Goal: Task Accomplishment & Management: Manage account settings

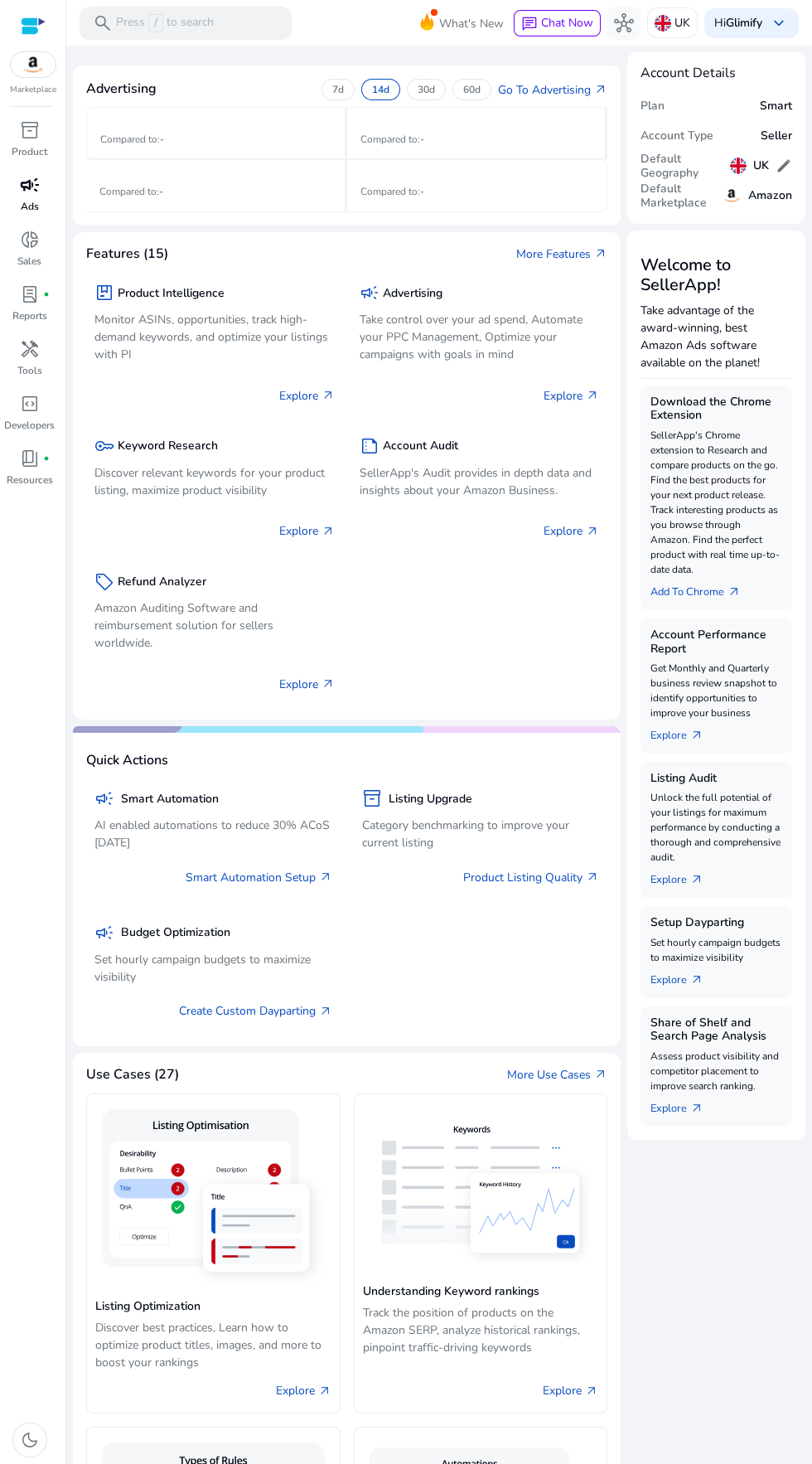
click at [26, 193] on span "campaign" at bounding box center [30, 185] width 20 height 20
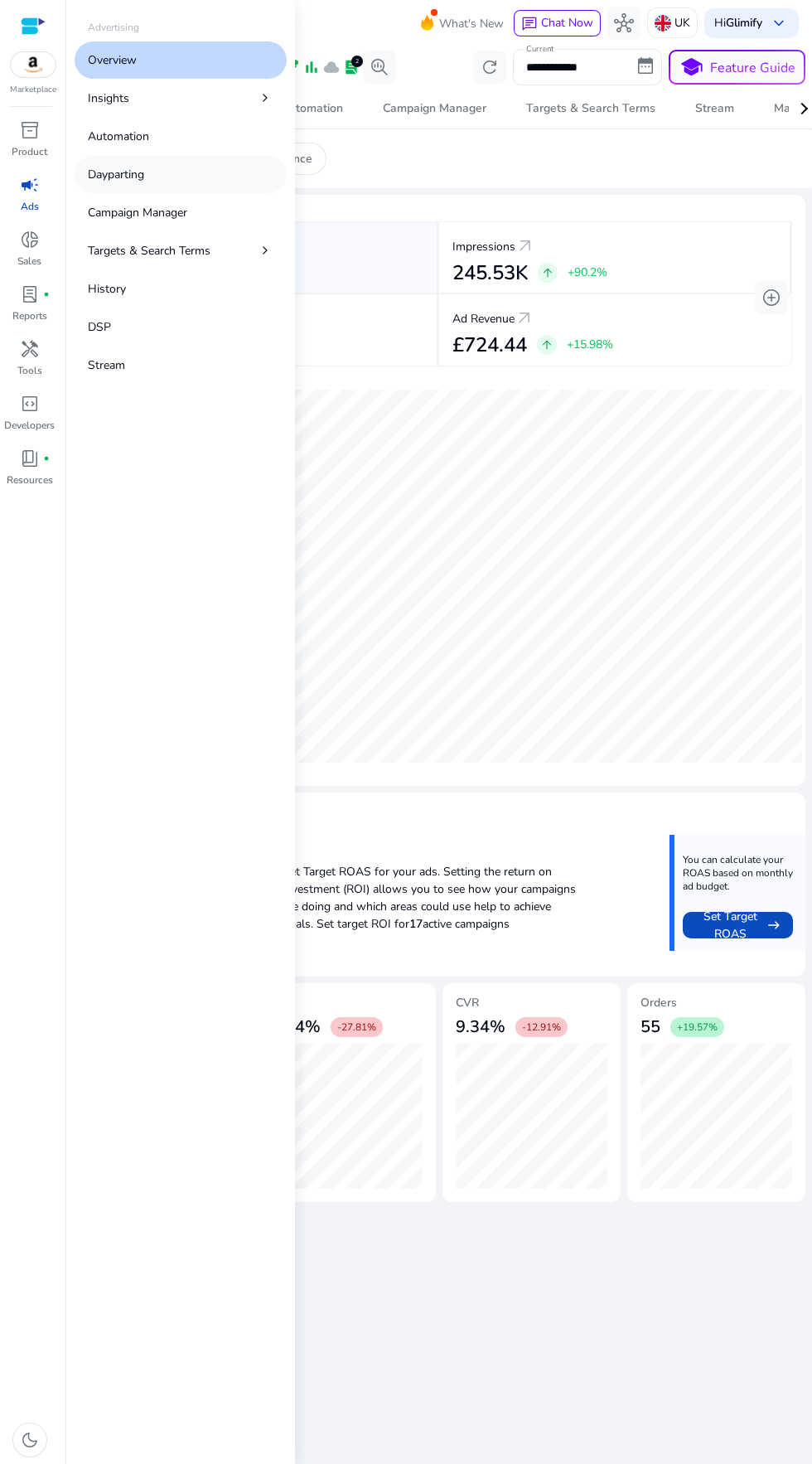
click at [158, 164] on link "Dayparting" at bounding box center [180, 174] width 212 height 38
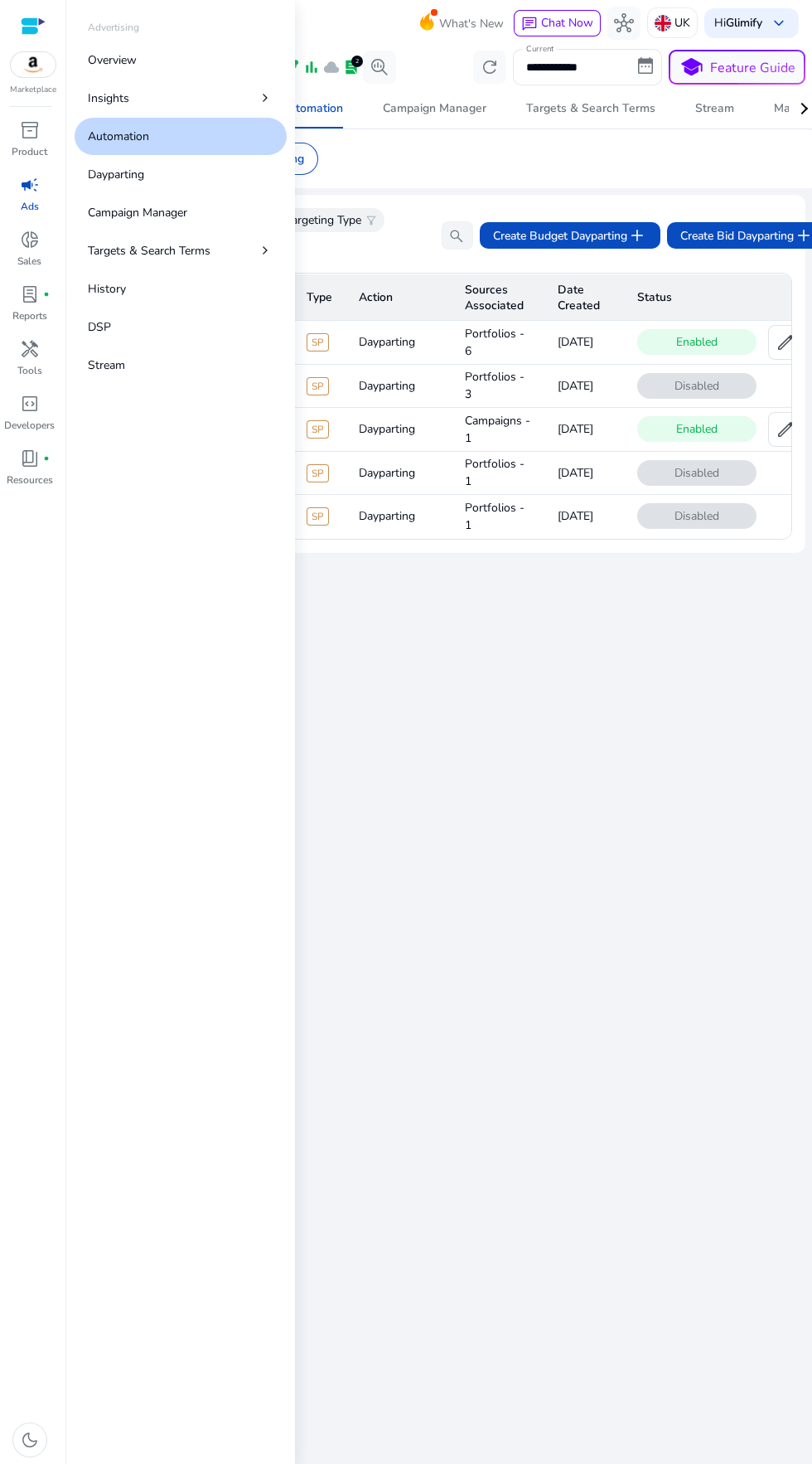
click at [555, 918] on div "**********" at bounding box center [439, 755] width 732 height 1418
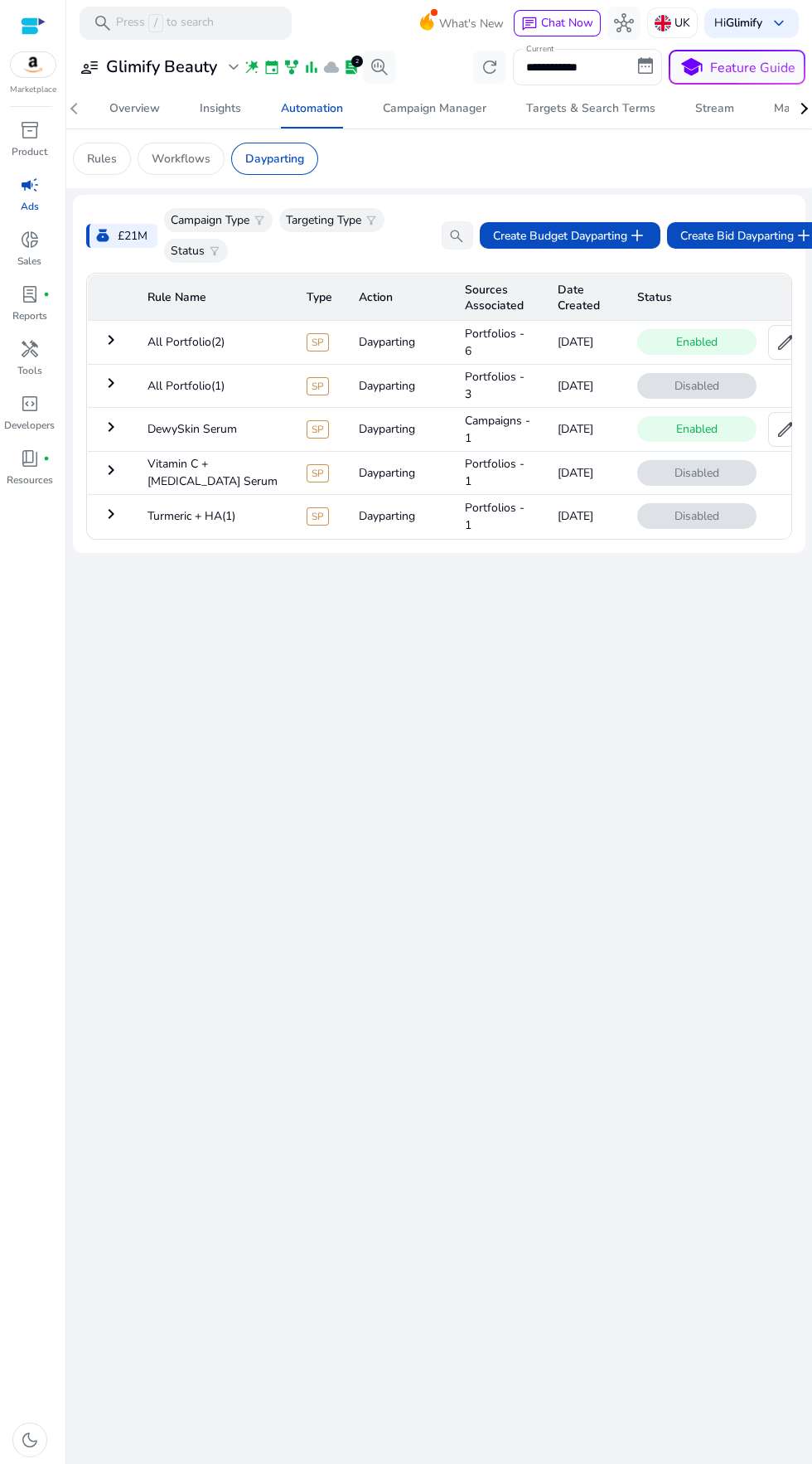
click at [116, 348] on mat-icon "keyboard_arrow_right" at bounding box center [111, 340] width 20 height 20
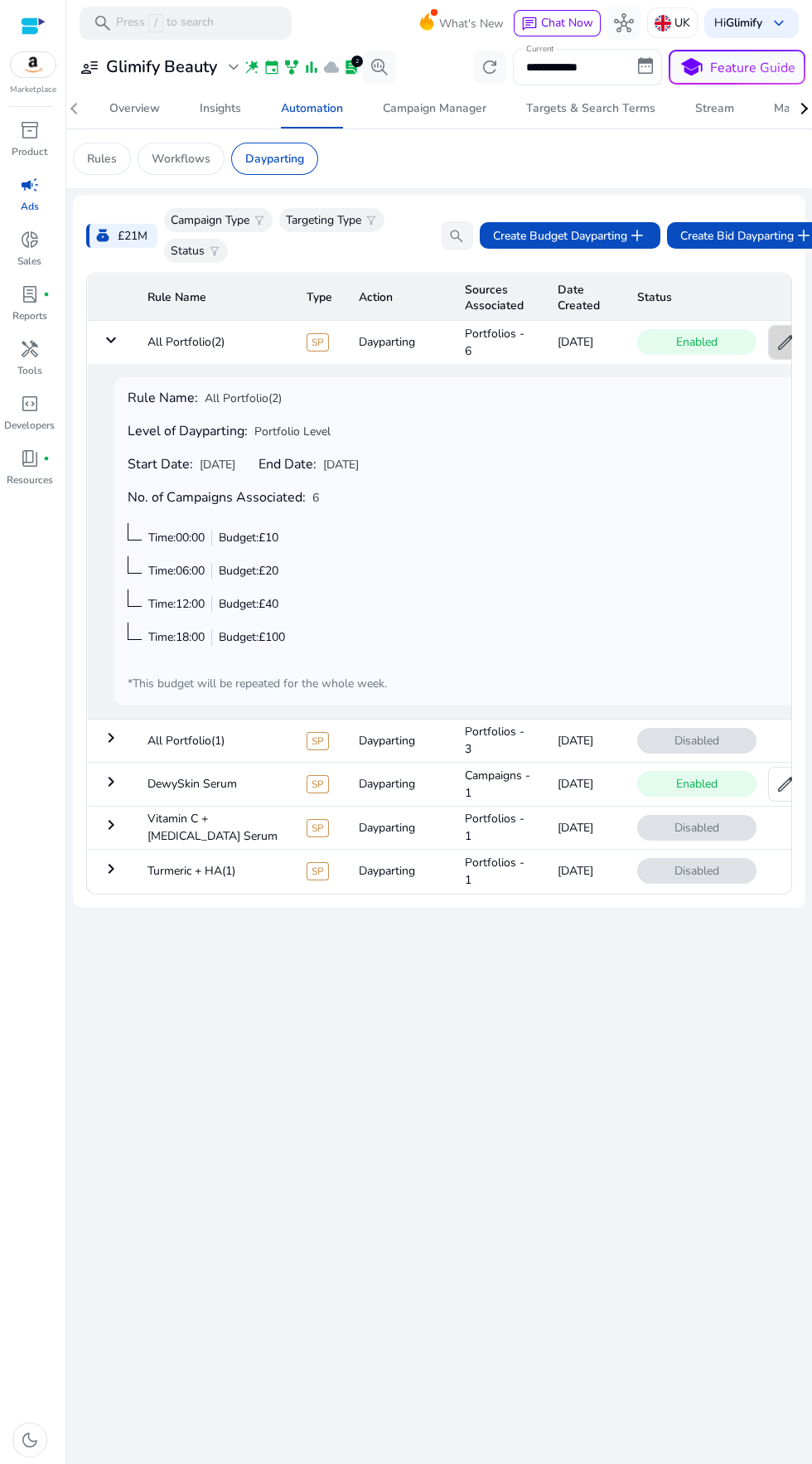
click at [784, 342] on span "edit" at bounding box center [785, 343] width 20 height 20
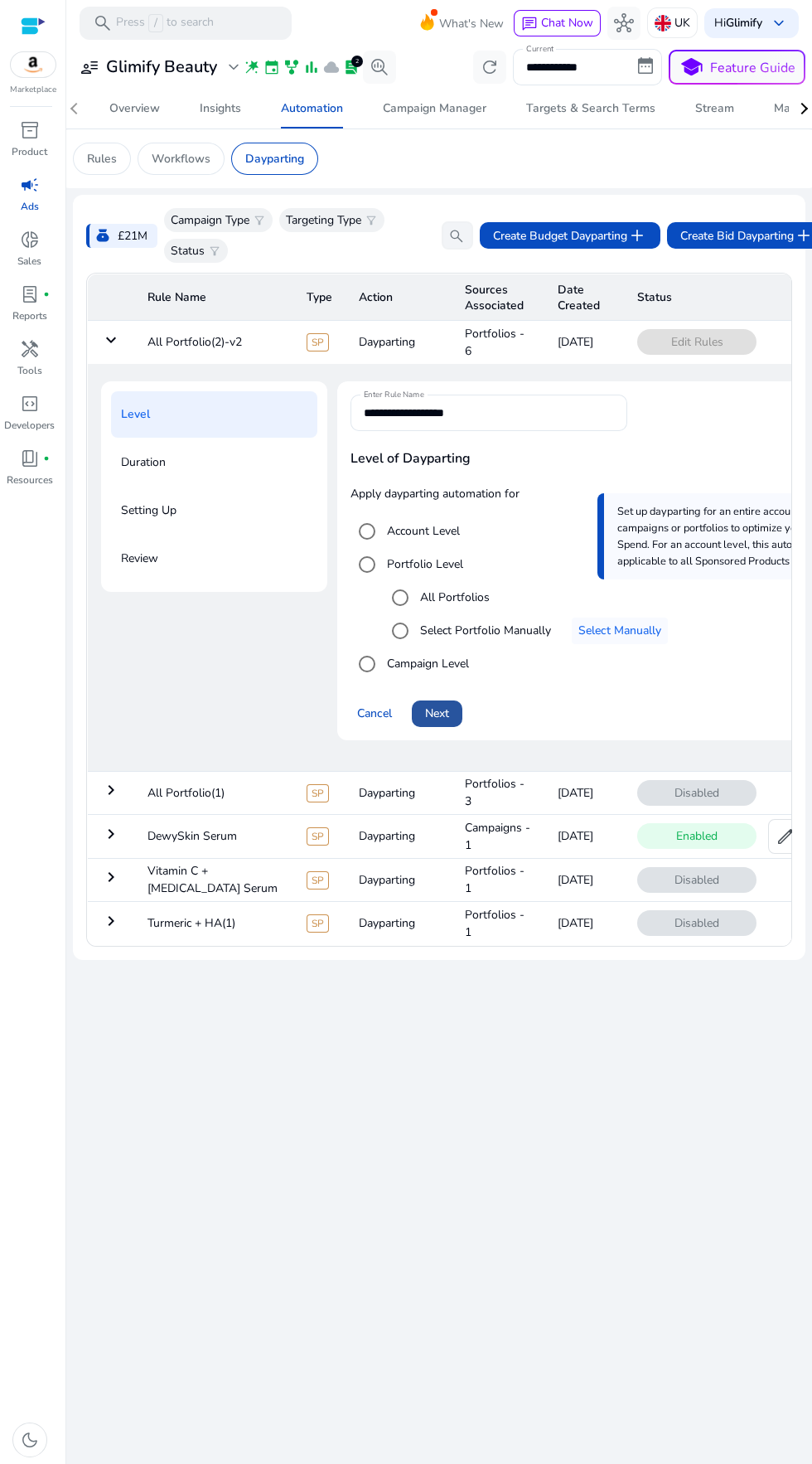
click at [445, 719] on span "Next" at bounding box center [436, 713] width 24 height 17
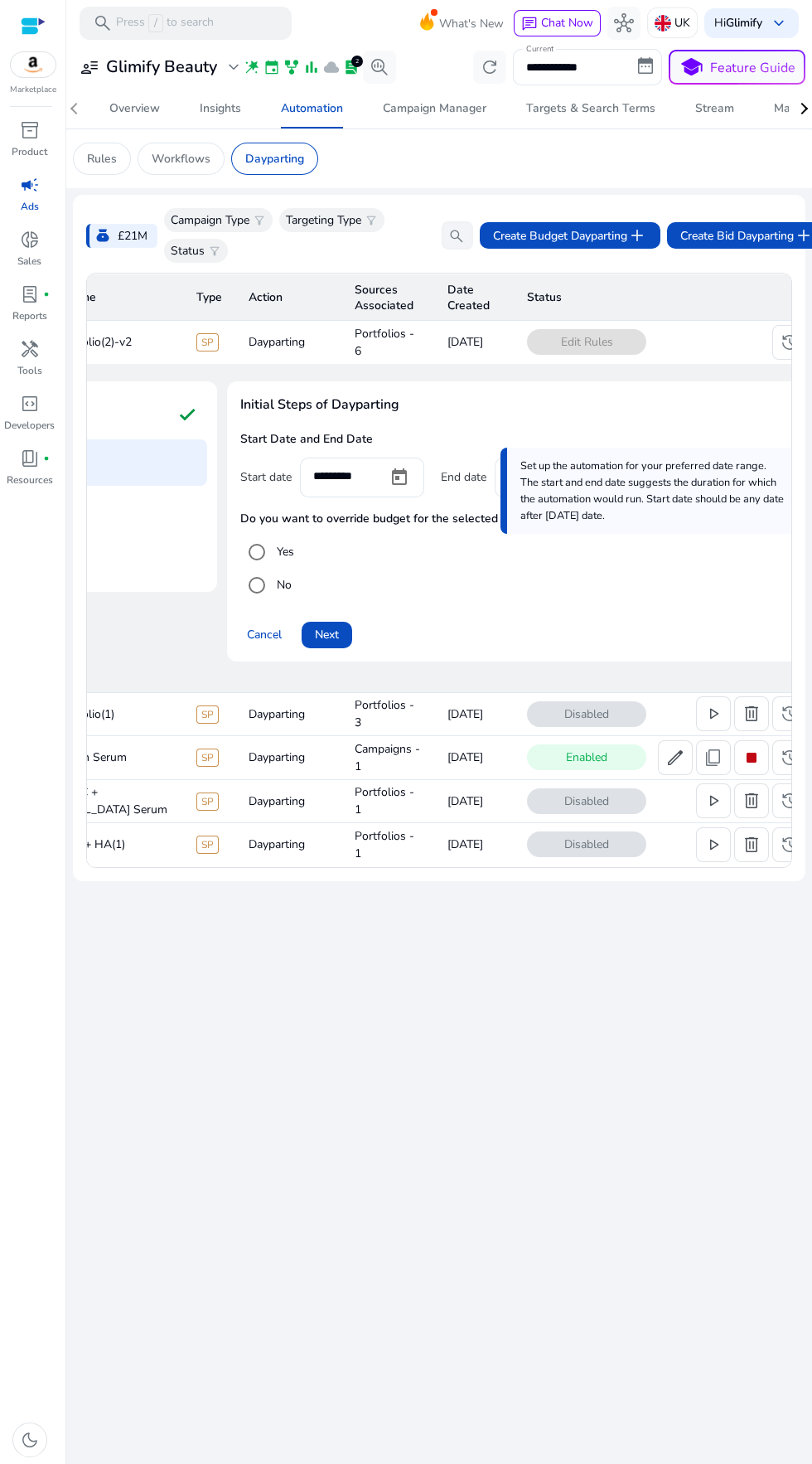
scroll to position [0, 140]
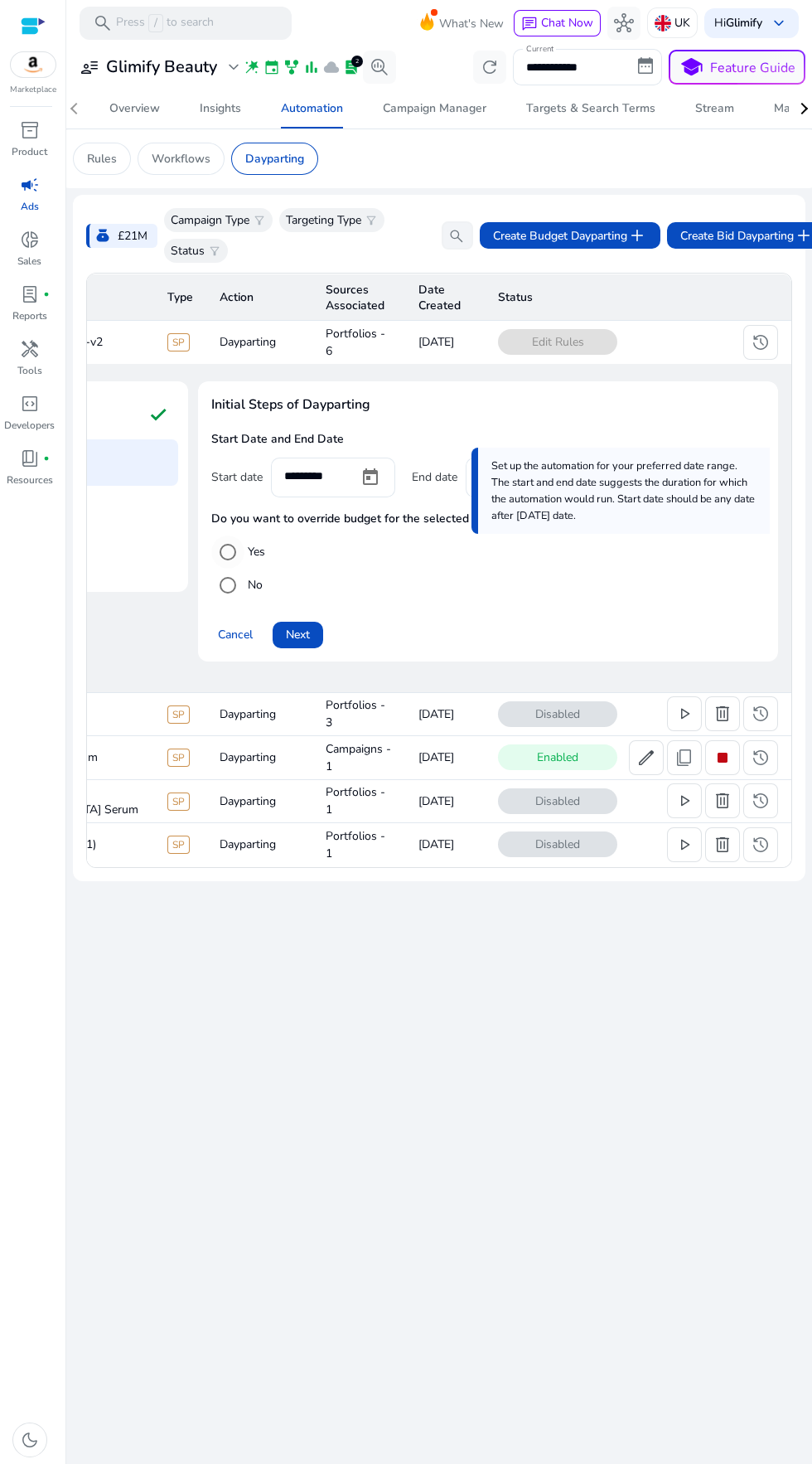
click at [249, 550] on label "Yes" at bounding box center [254, 551] width 21 height 17
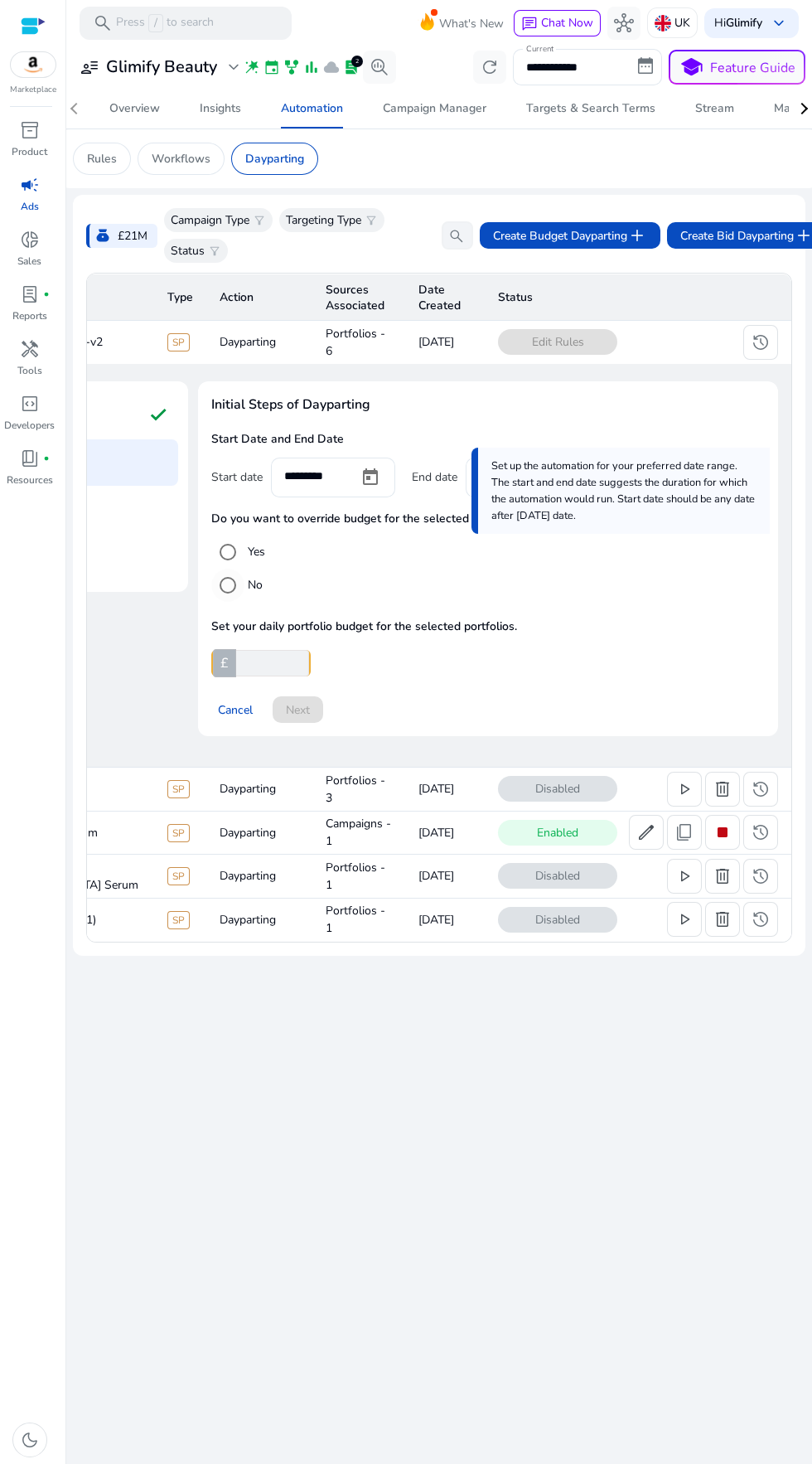
click at [251, 590] on label "No" at bounding box center [253, 584] width 18 height 17
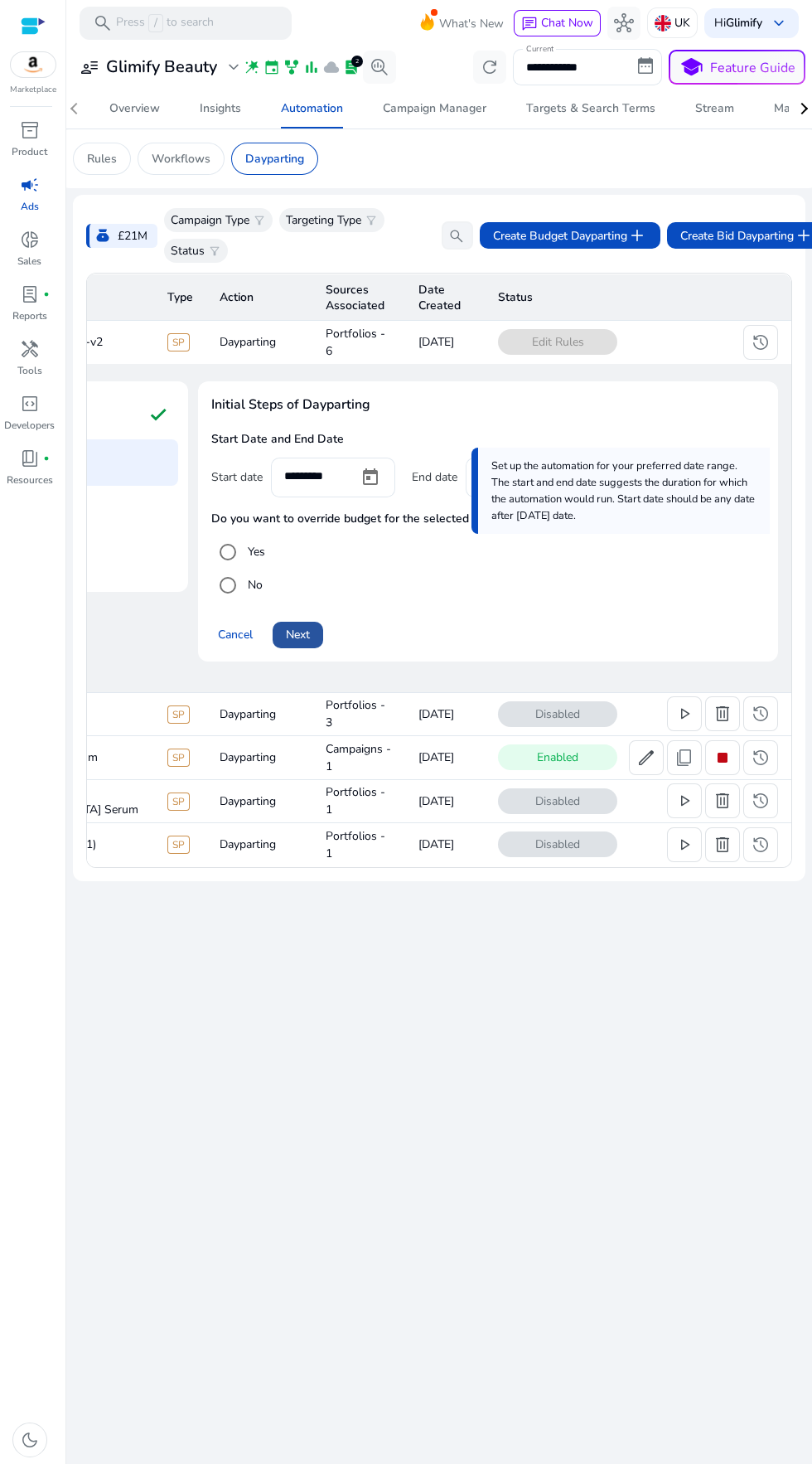
click at [300, 635] on span "Next" at bounding box center [298, 634] width 24 height 17
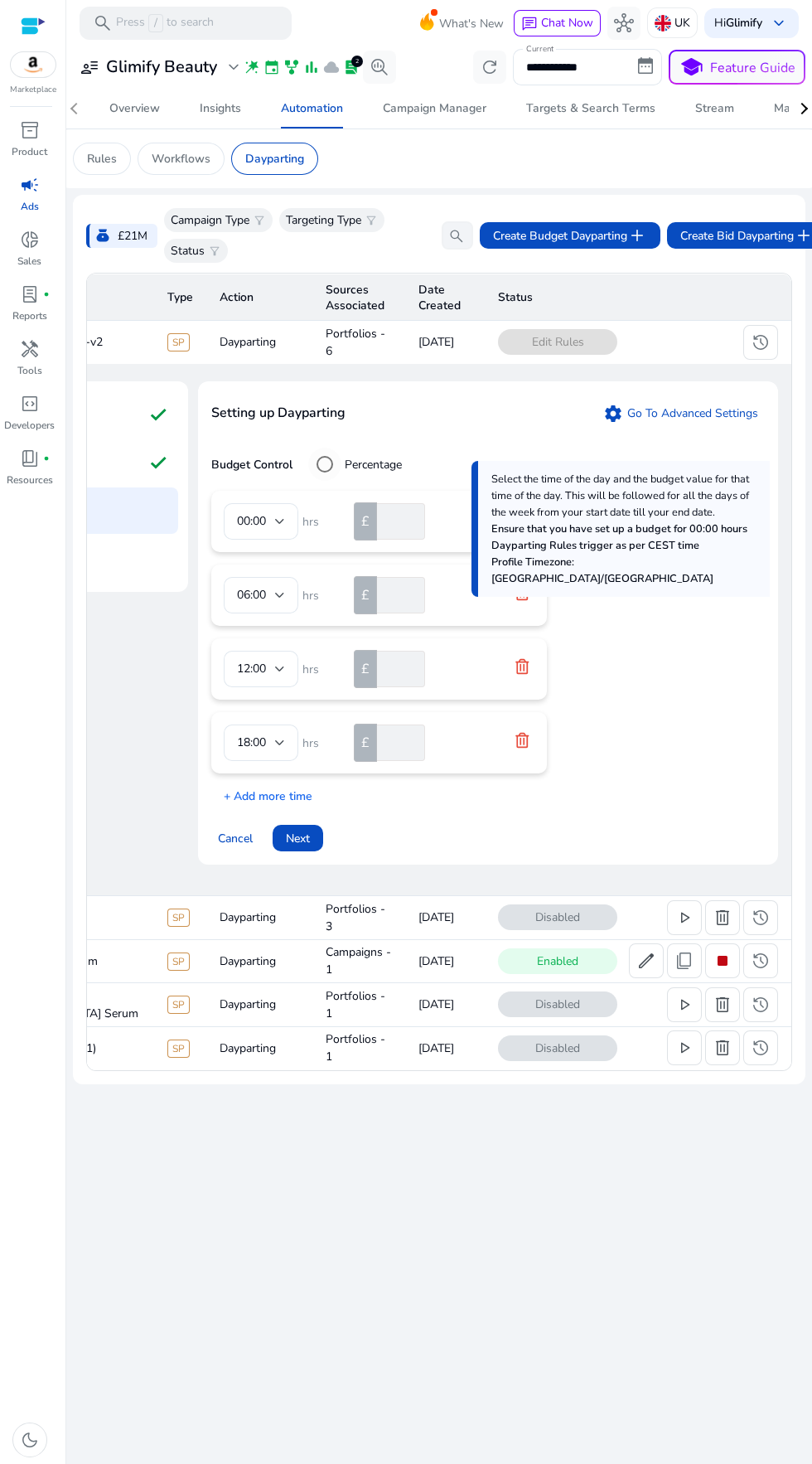
click at [365, 460] on label "Percentage" at bounding box center [372, 464] width 61 height 17
click at [308, 834] on span "Next" at bounding box center [298, 838] width 24 height 17
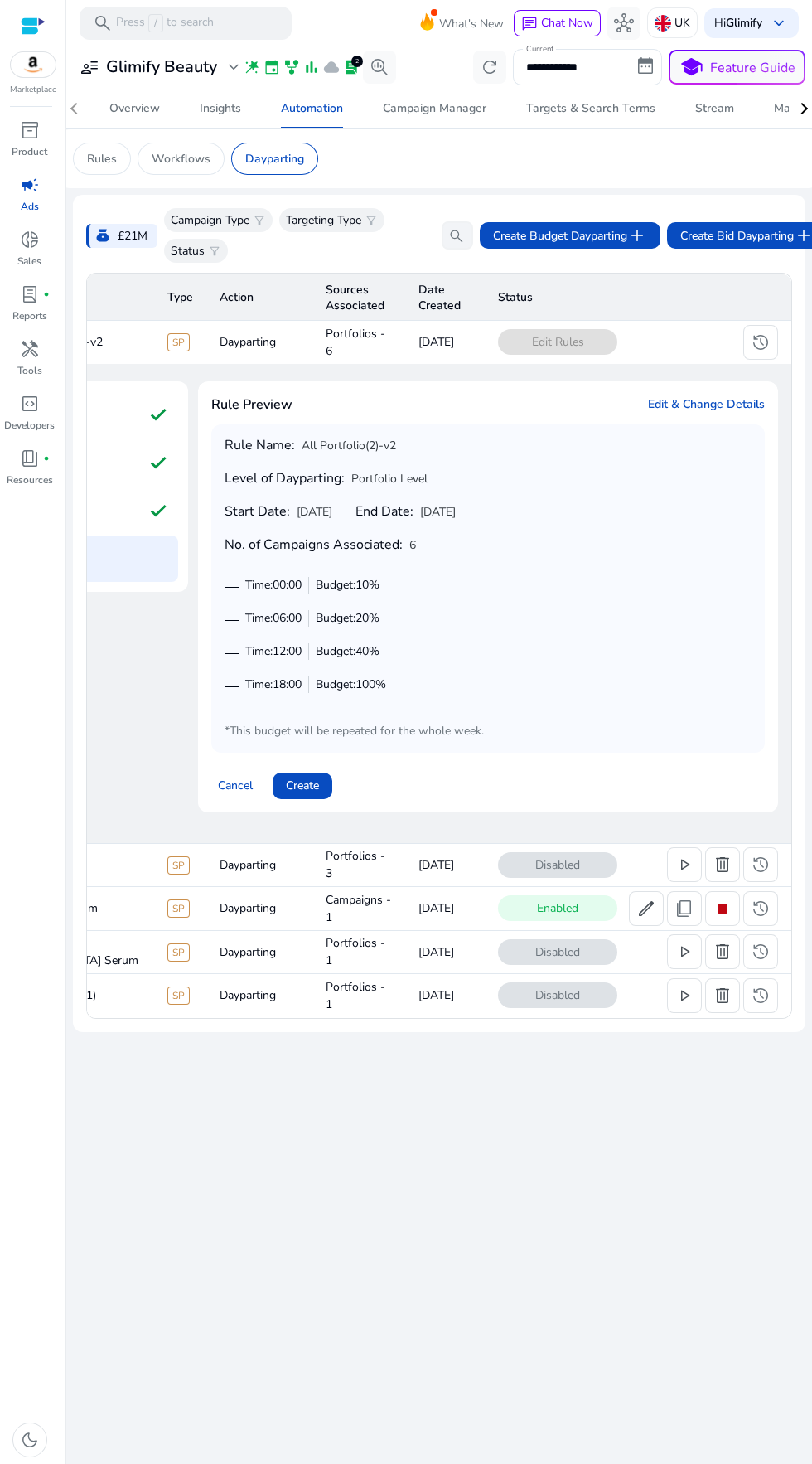
scroll to position [0, 0]
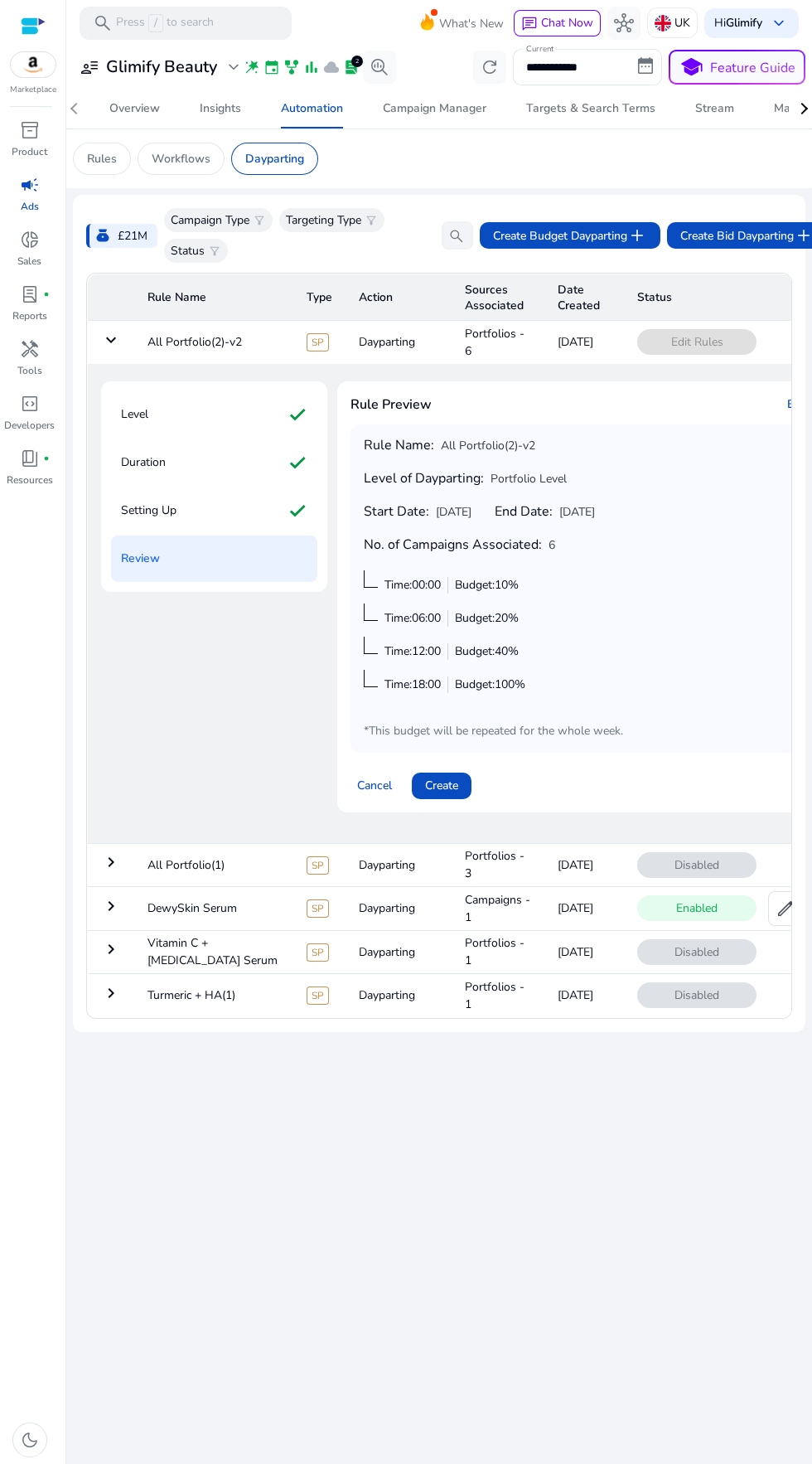
click at [111, 341] on mat-icon "keyboard_arrow_down" at bounding box center [111, 340] width 20 height 20
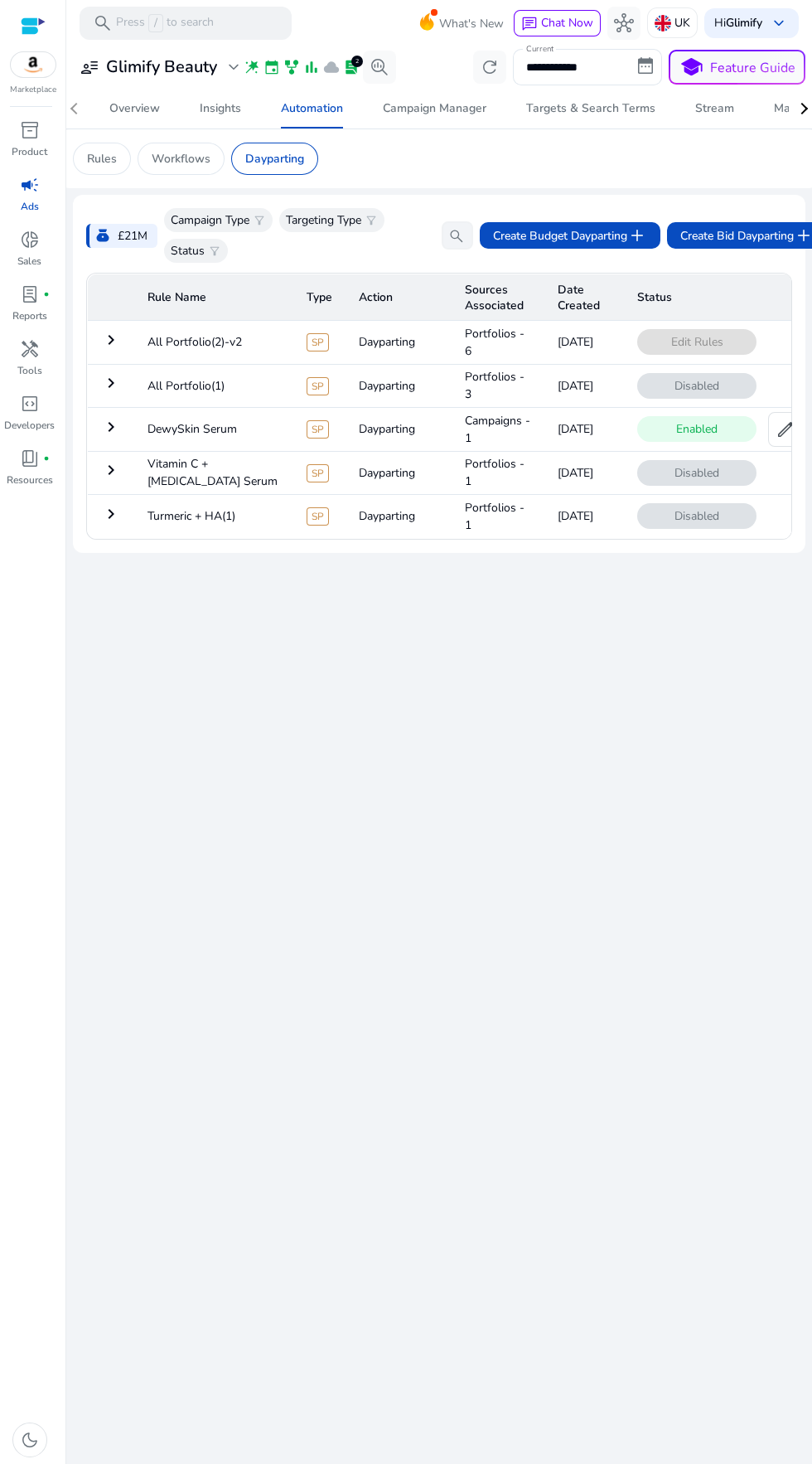
click at [105, 349] on mat-icon "keyboard_arrow_right" at bounding box center [111, 340] width 20 height 20
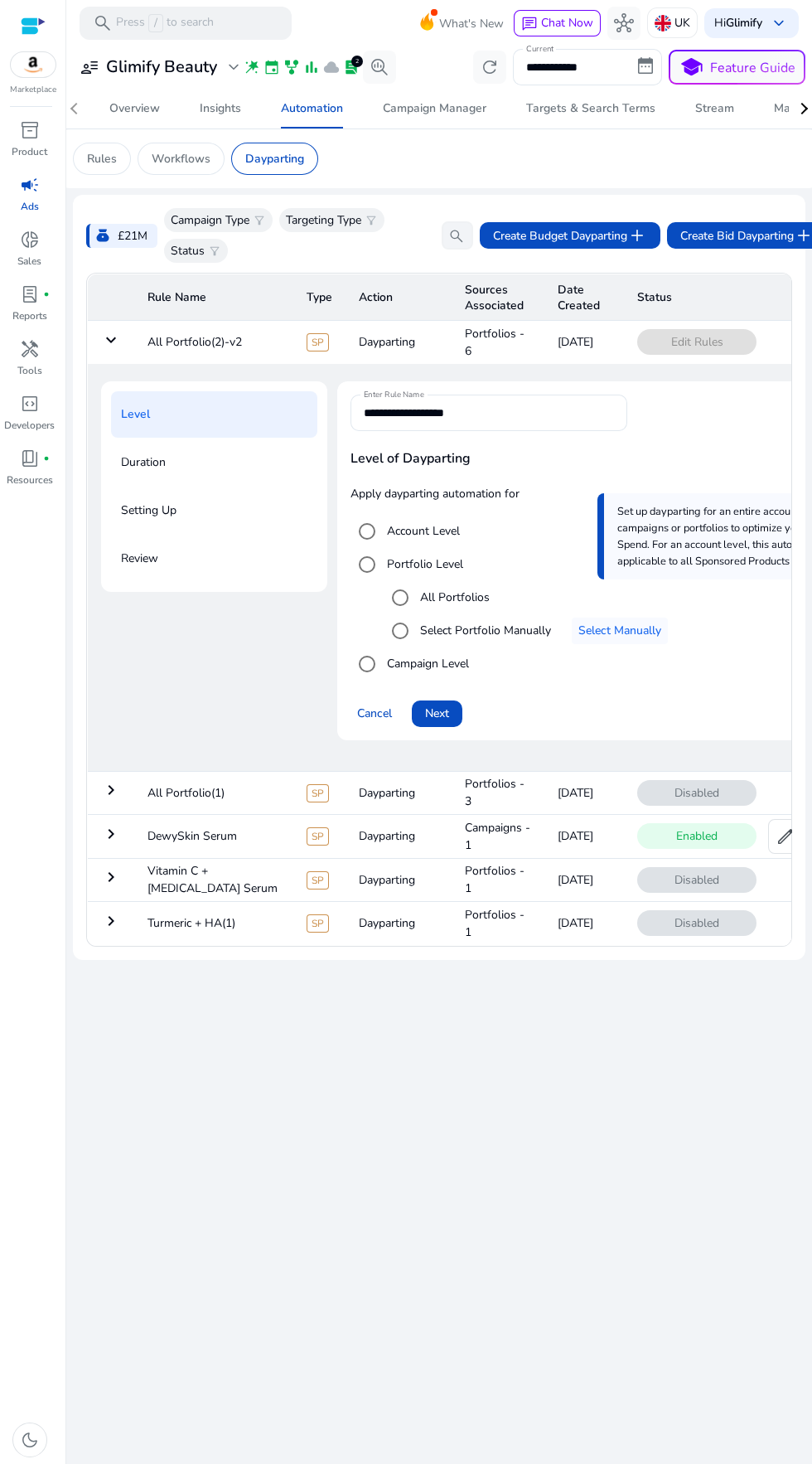
scroll to position [126, 0]
click at [110, 780] on mat-icon "keyboard_arrow_right" at bounding box center [111, 790] width 20 height 20
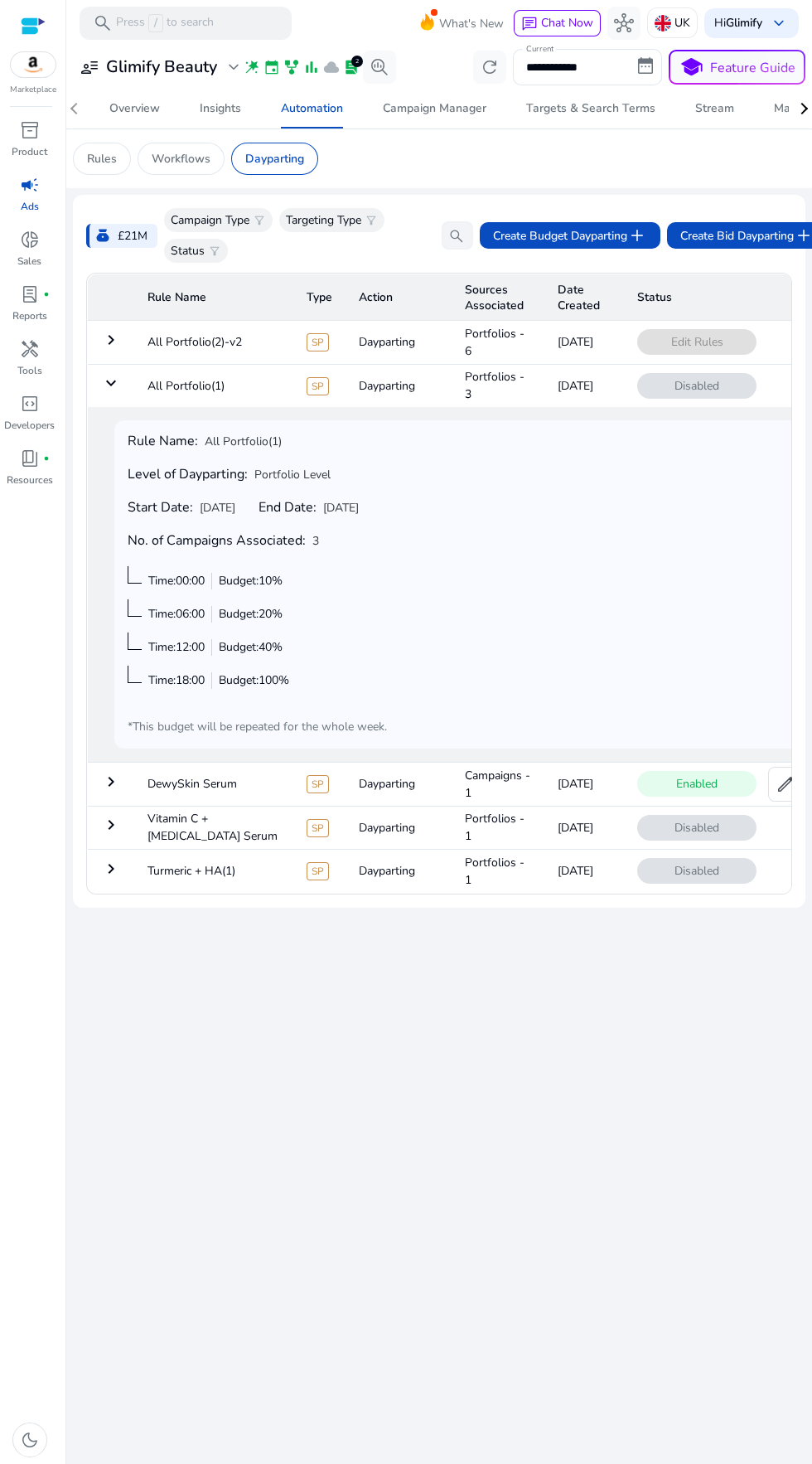
scroll to position [0, 0]
click at [110, 330] on mat-icon "keyboard_arrow_right" at bounding box center [111, 340] width 20 height 20
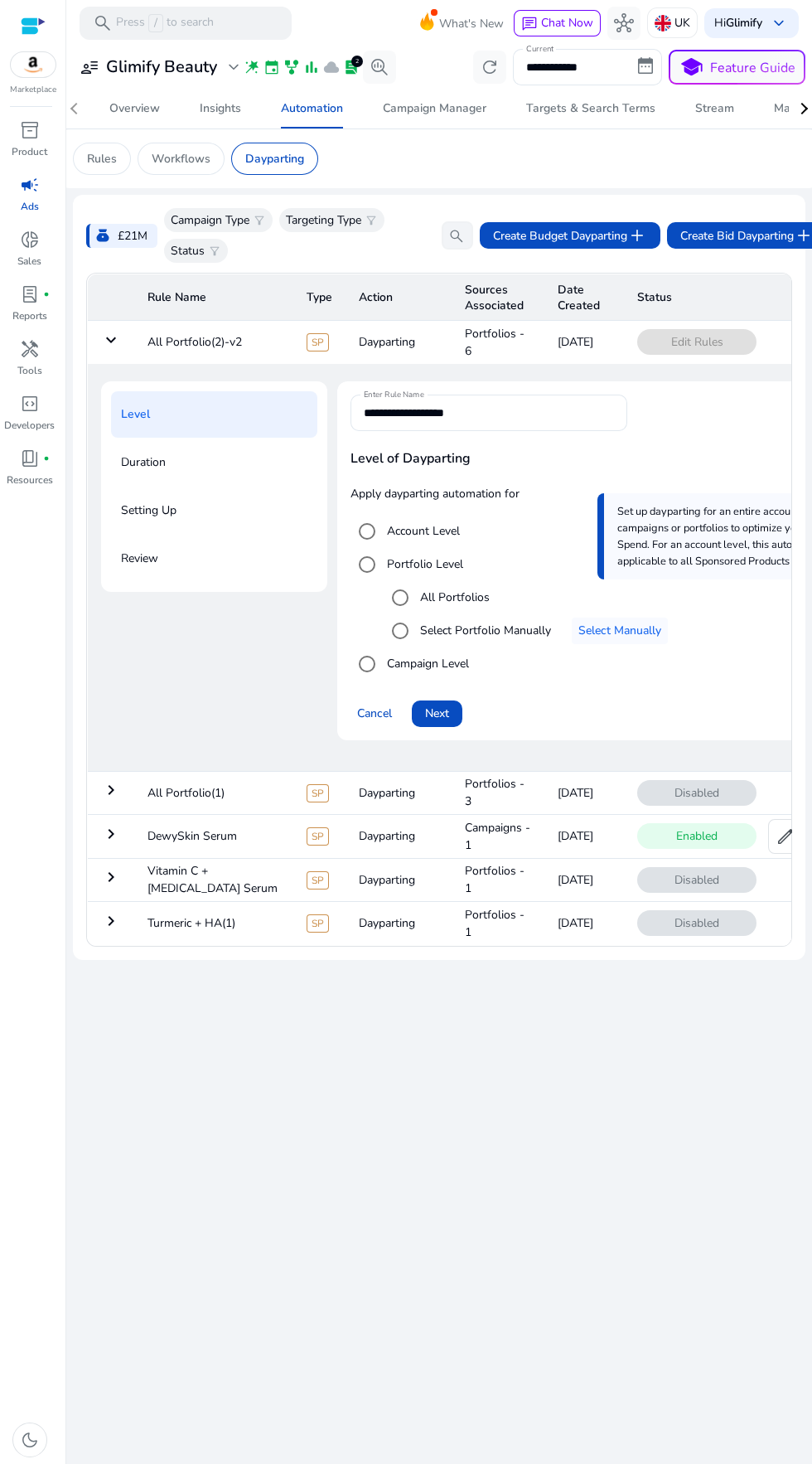
scroll to position [43, 0]
click at [106, 780] on mat-icon "keyboard_arrow_right" at bounding box center [111, 790] width 20 height 20
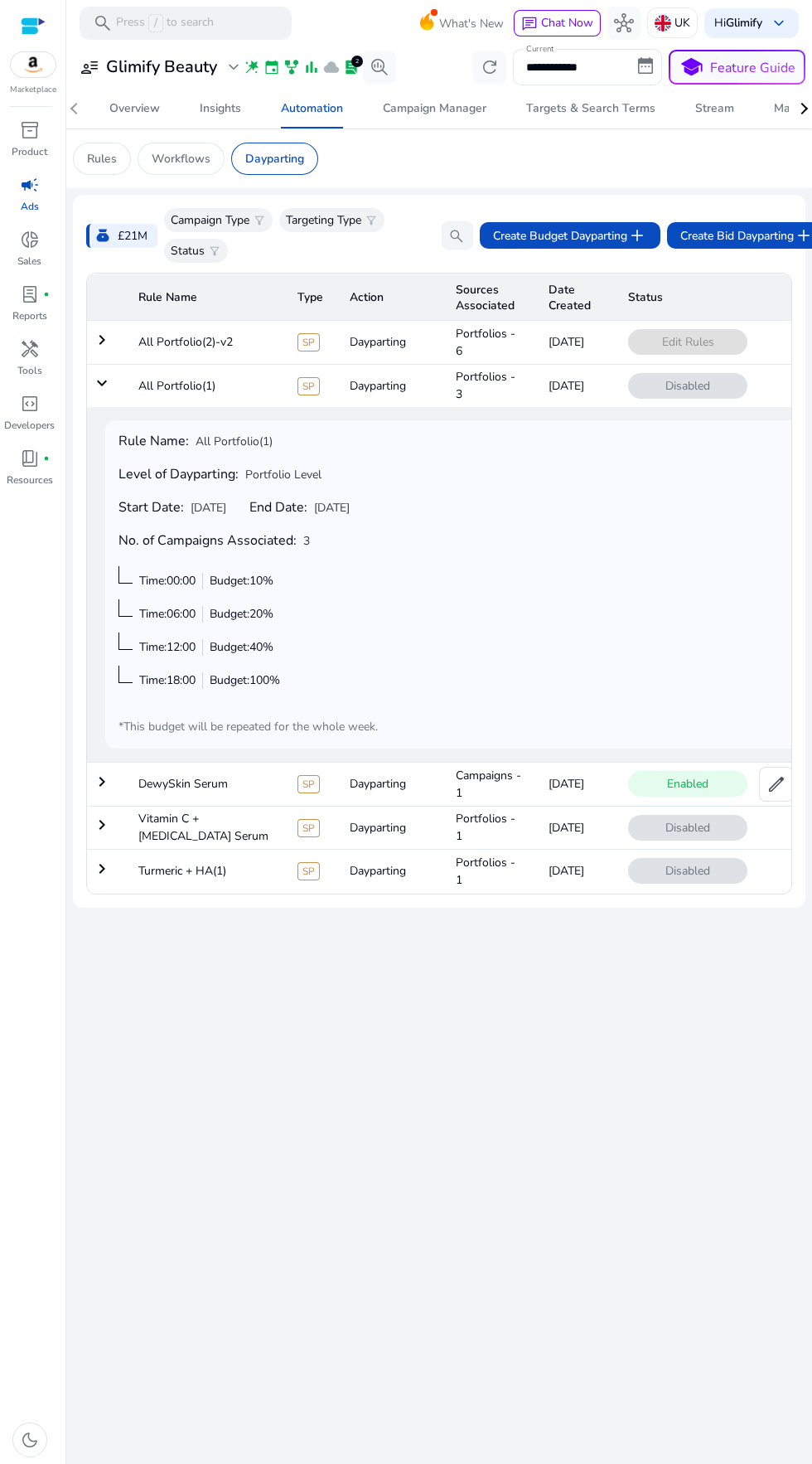
scroll to position [0, 140]
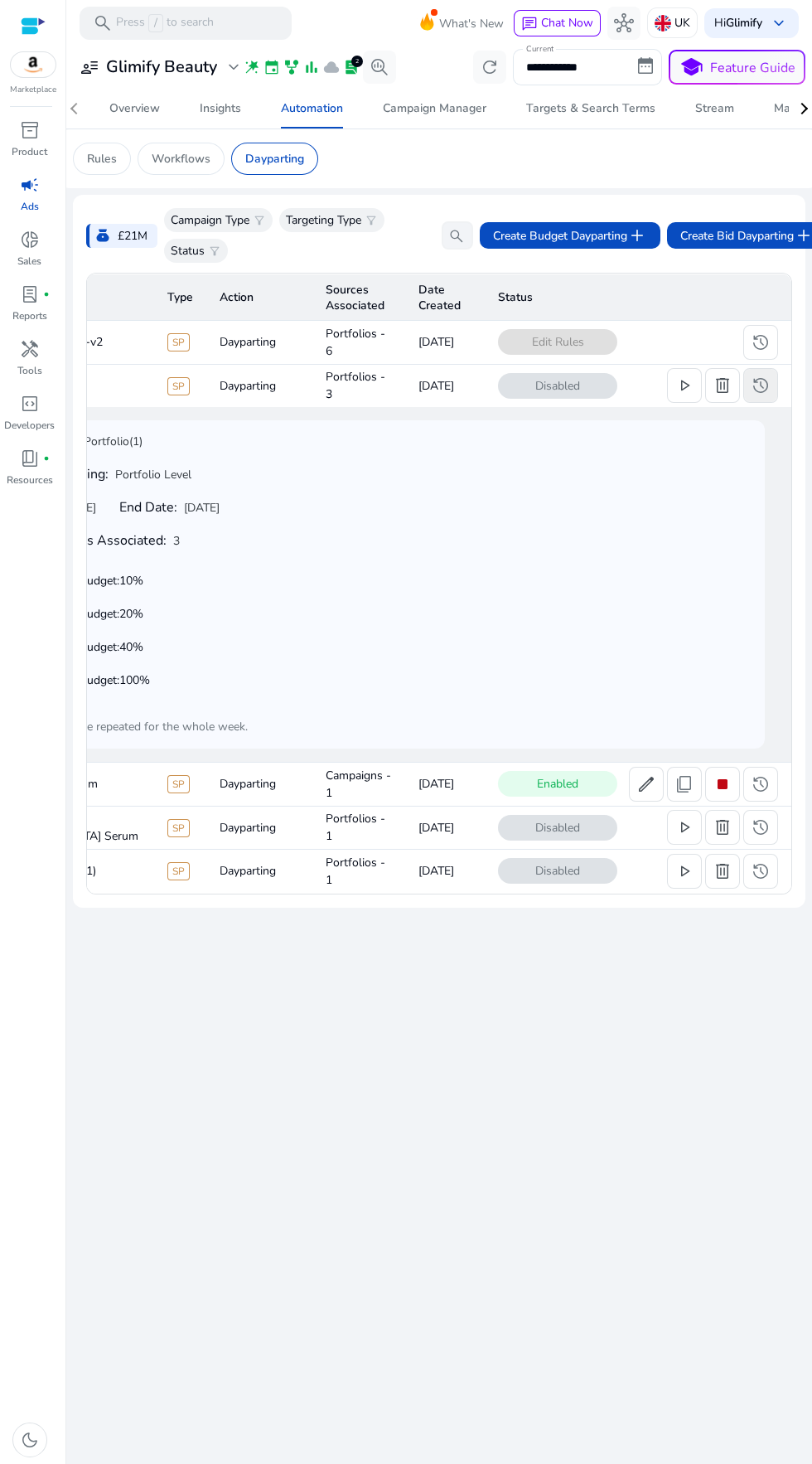
click at [757, 384] on span "history" at bounding box center [761, 385] width 20 height 20
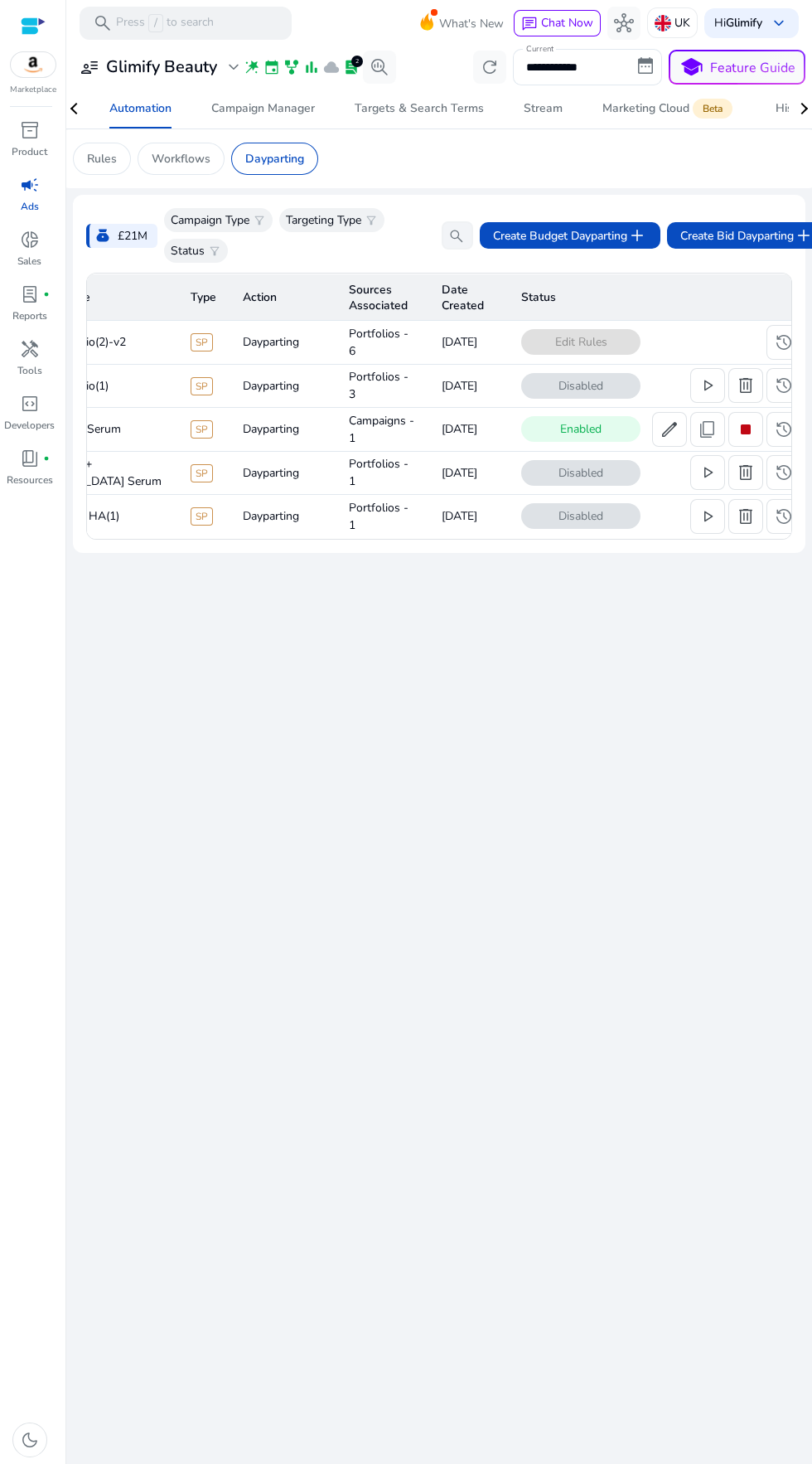
scroll to position [0, 140]
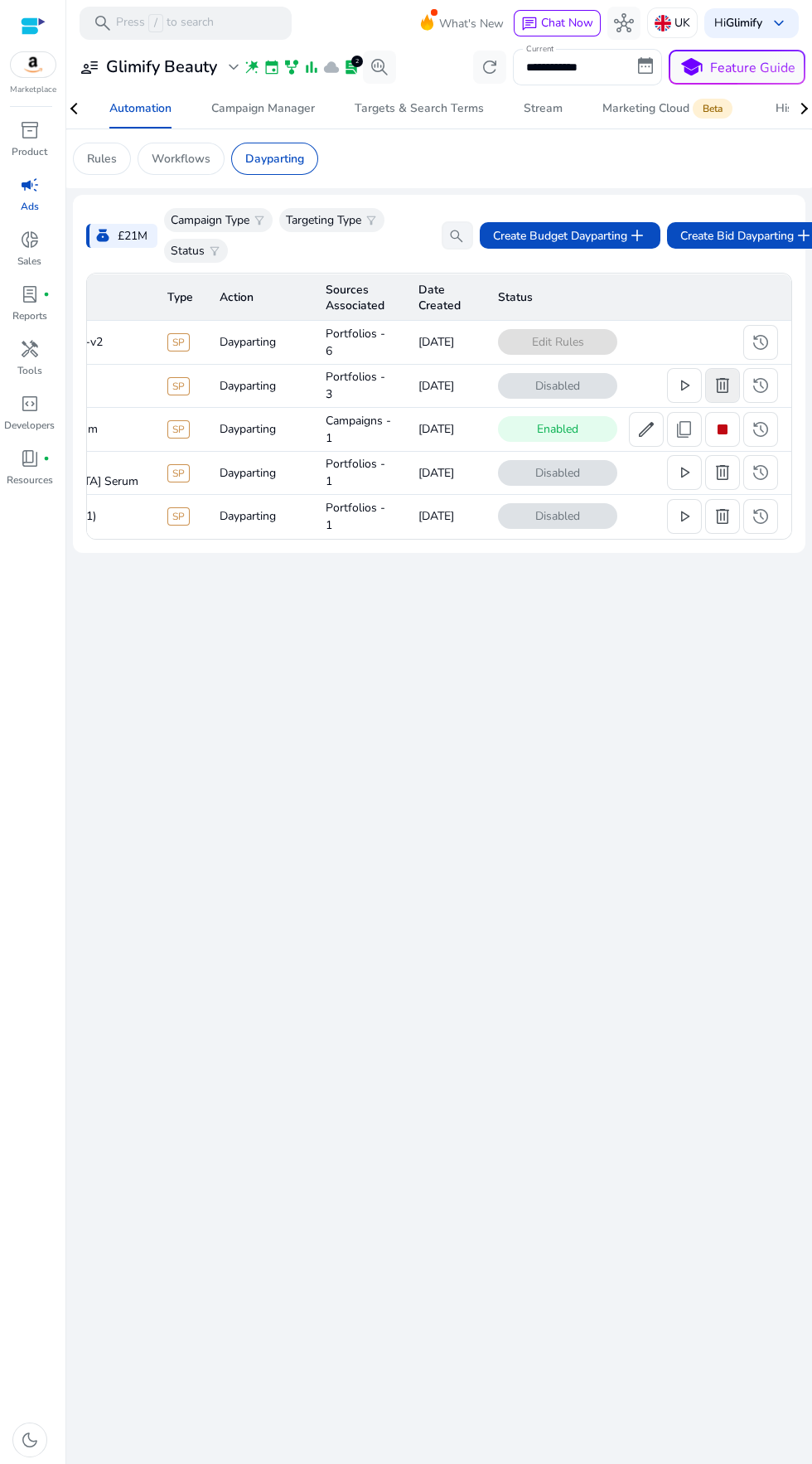
click at [721, 384] on span "delete" at bounding box center [723, 385] width 20 height 20
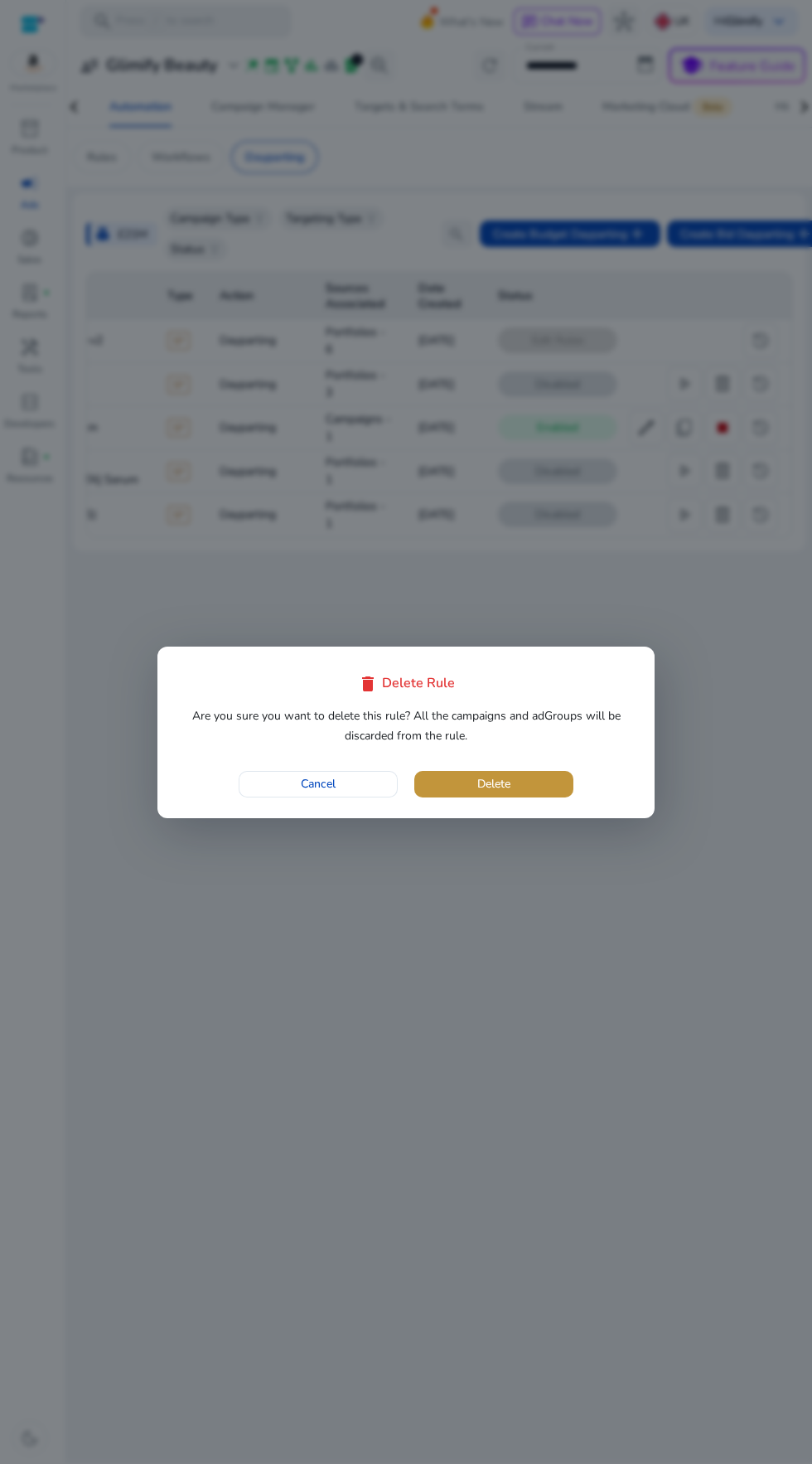
click at [559, 774] on span "button" at bounding box center [494, 784] width 159 height 39
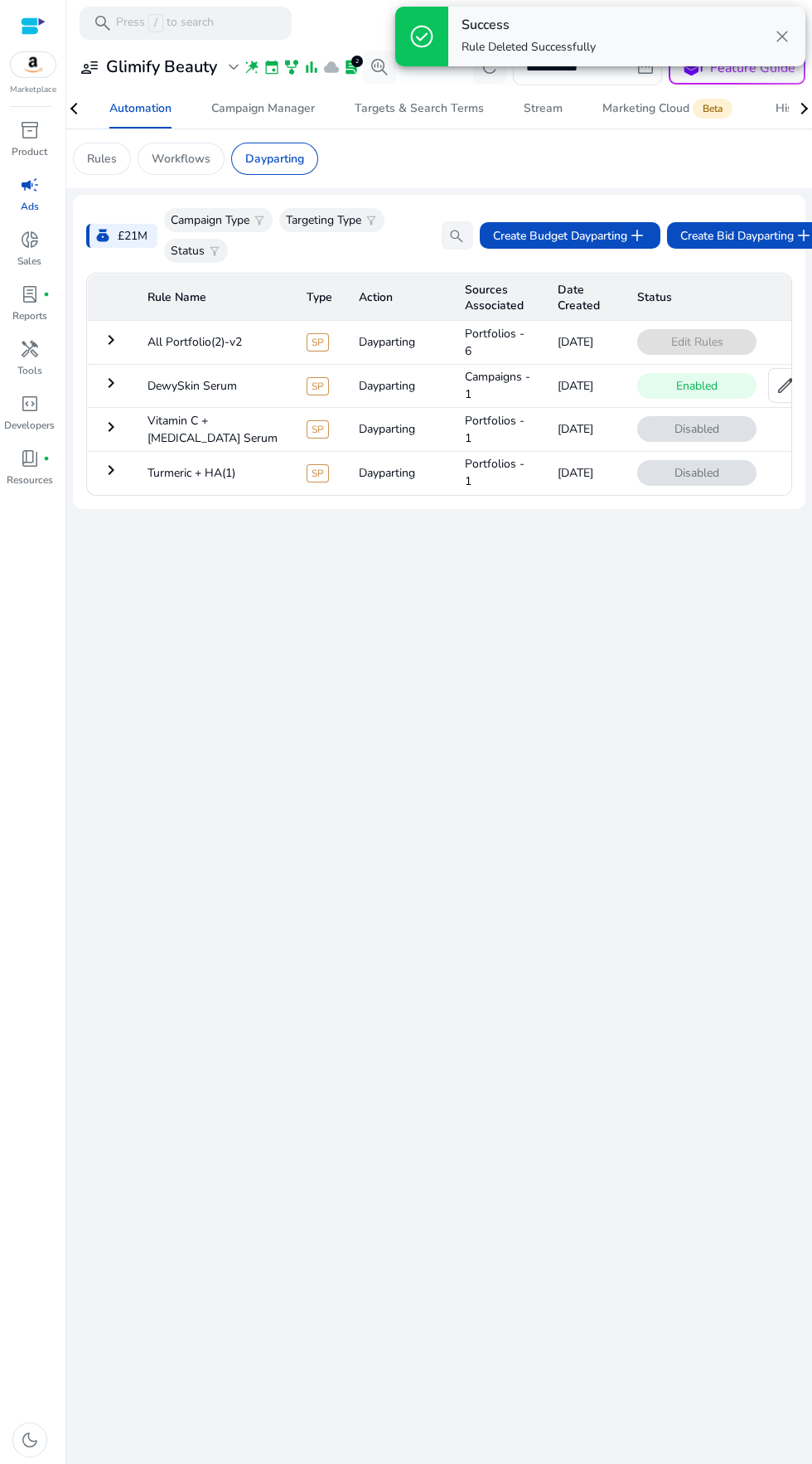
click at [106, 337] on mat-icon "keyboard_arrow_right" at bounding box center [111, 340] width 20 height 20
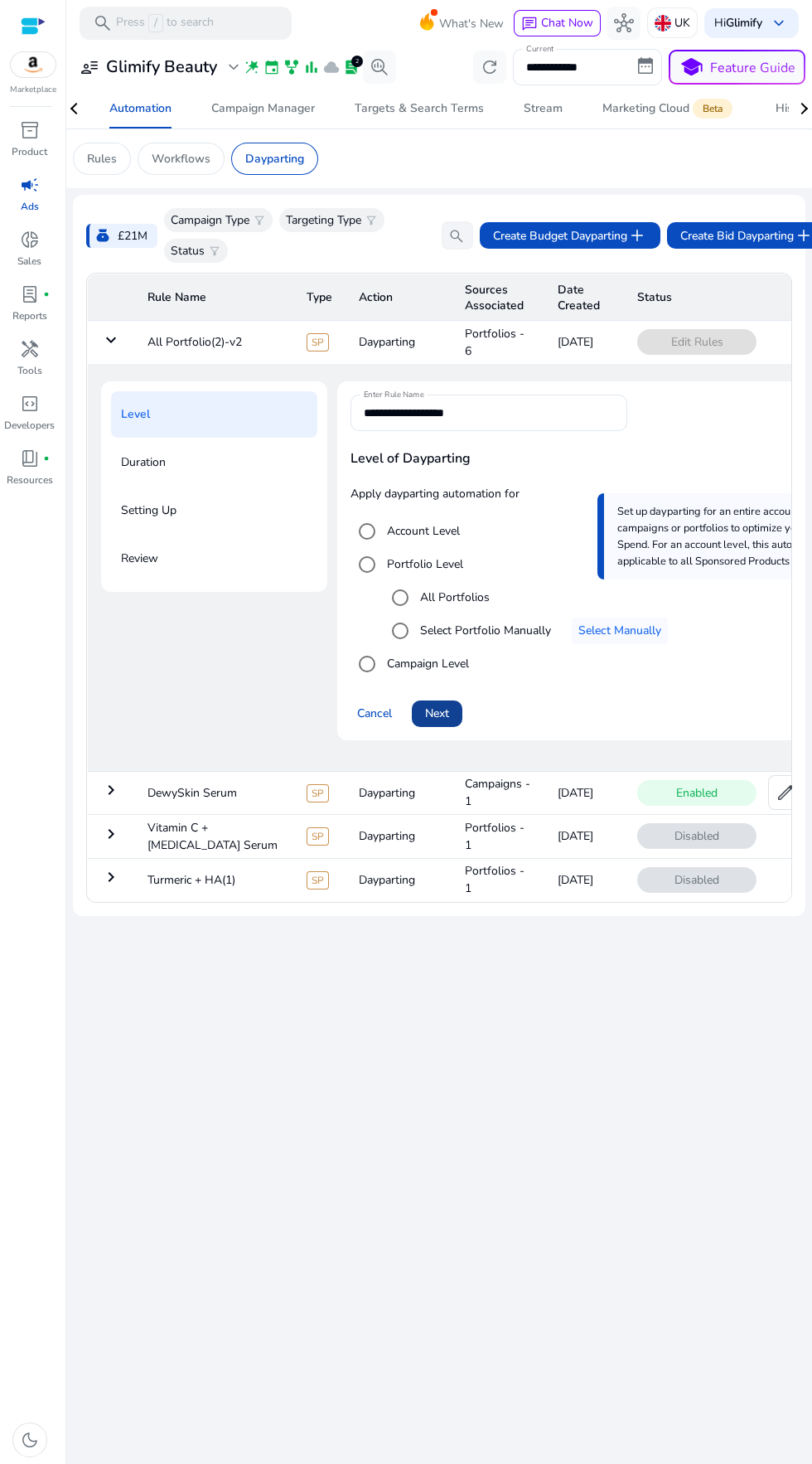
click at [454, 711] on span at bounding box center [437, 714] width 51 height 39
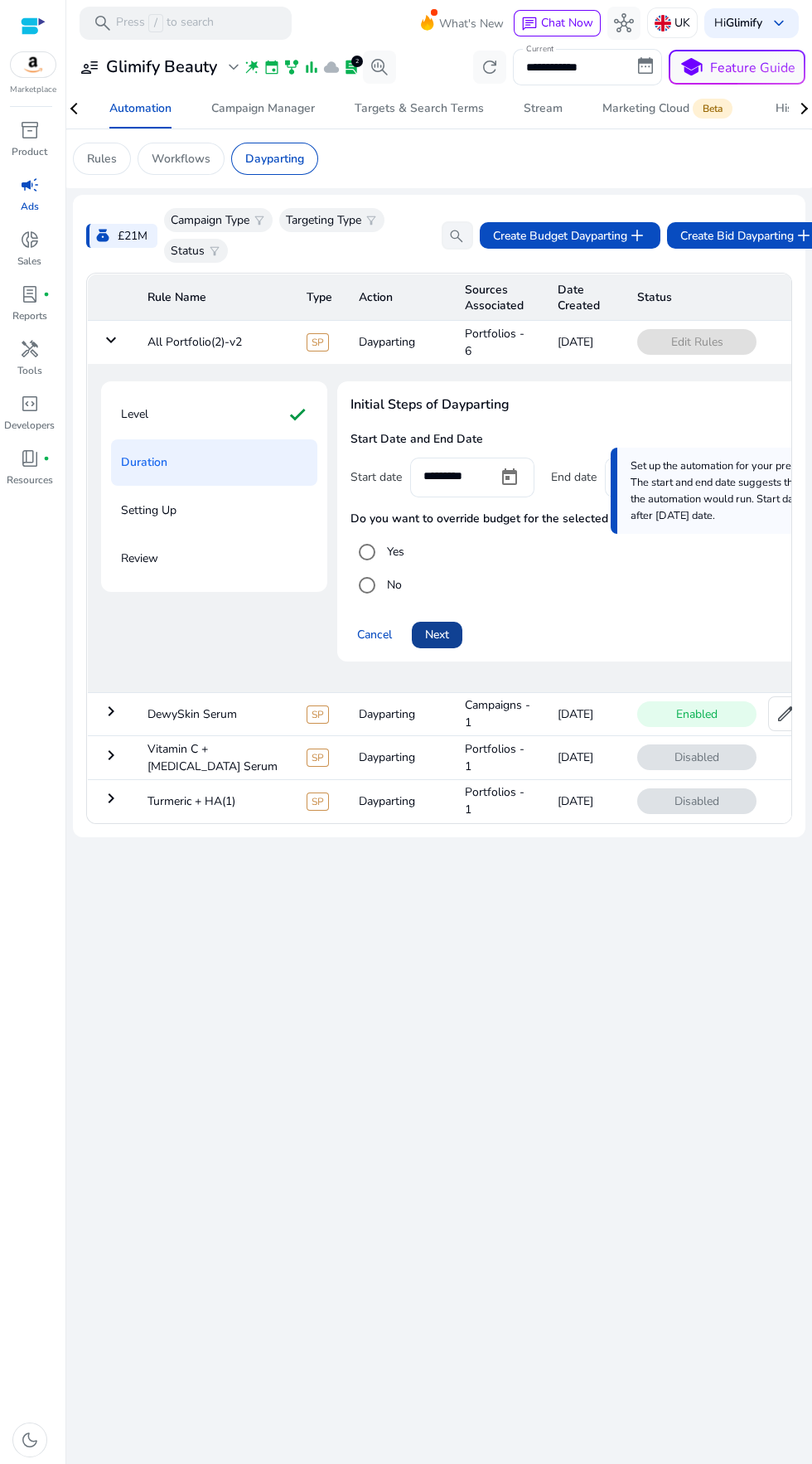
click at [459, 626] on span at bounding box center [437, 635] width 51 height 39
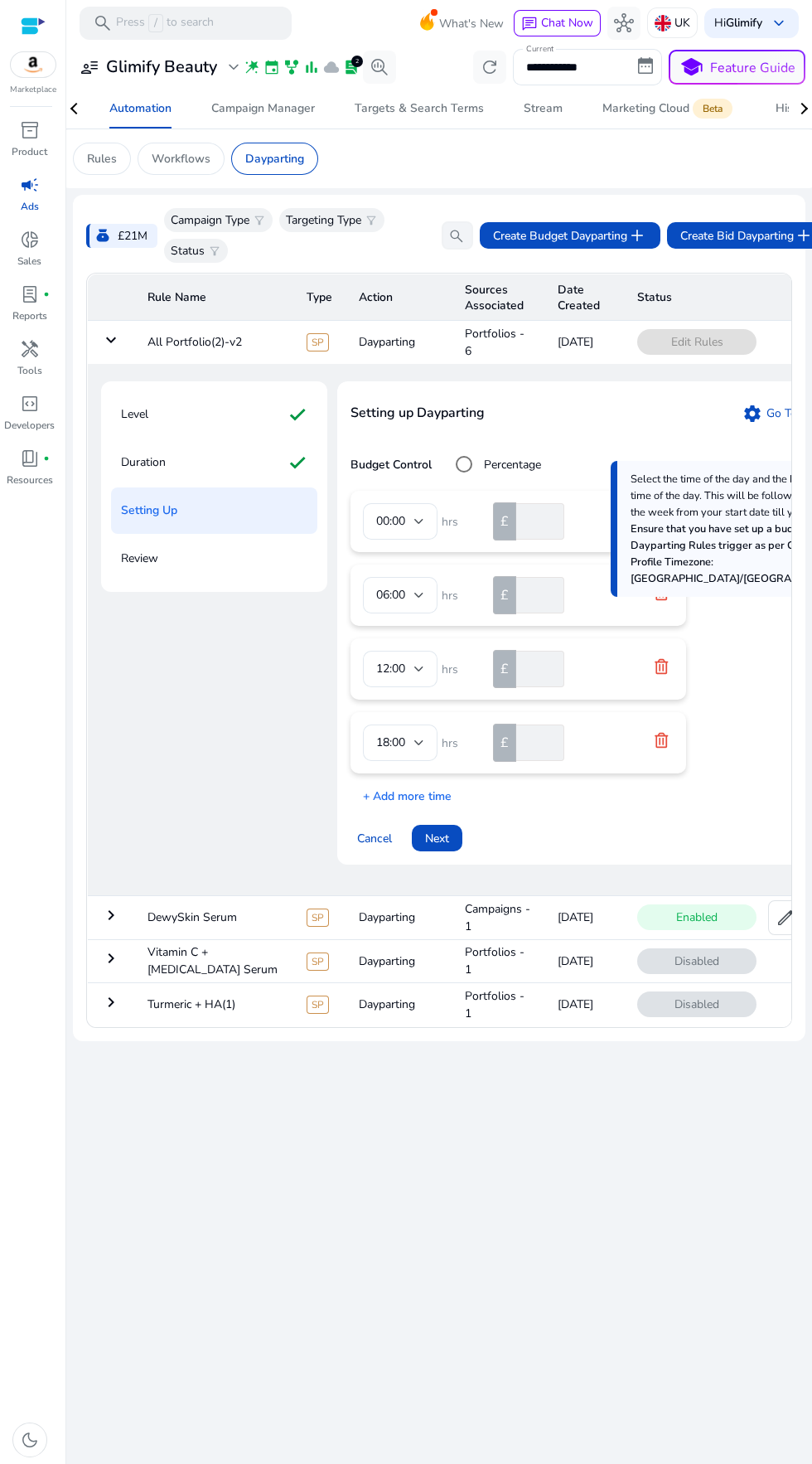
click at [523, 464] on label "Percentage" at bounding box center [512, 464] width 61 height 17
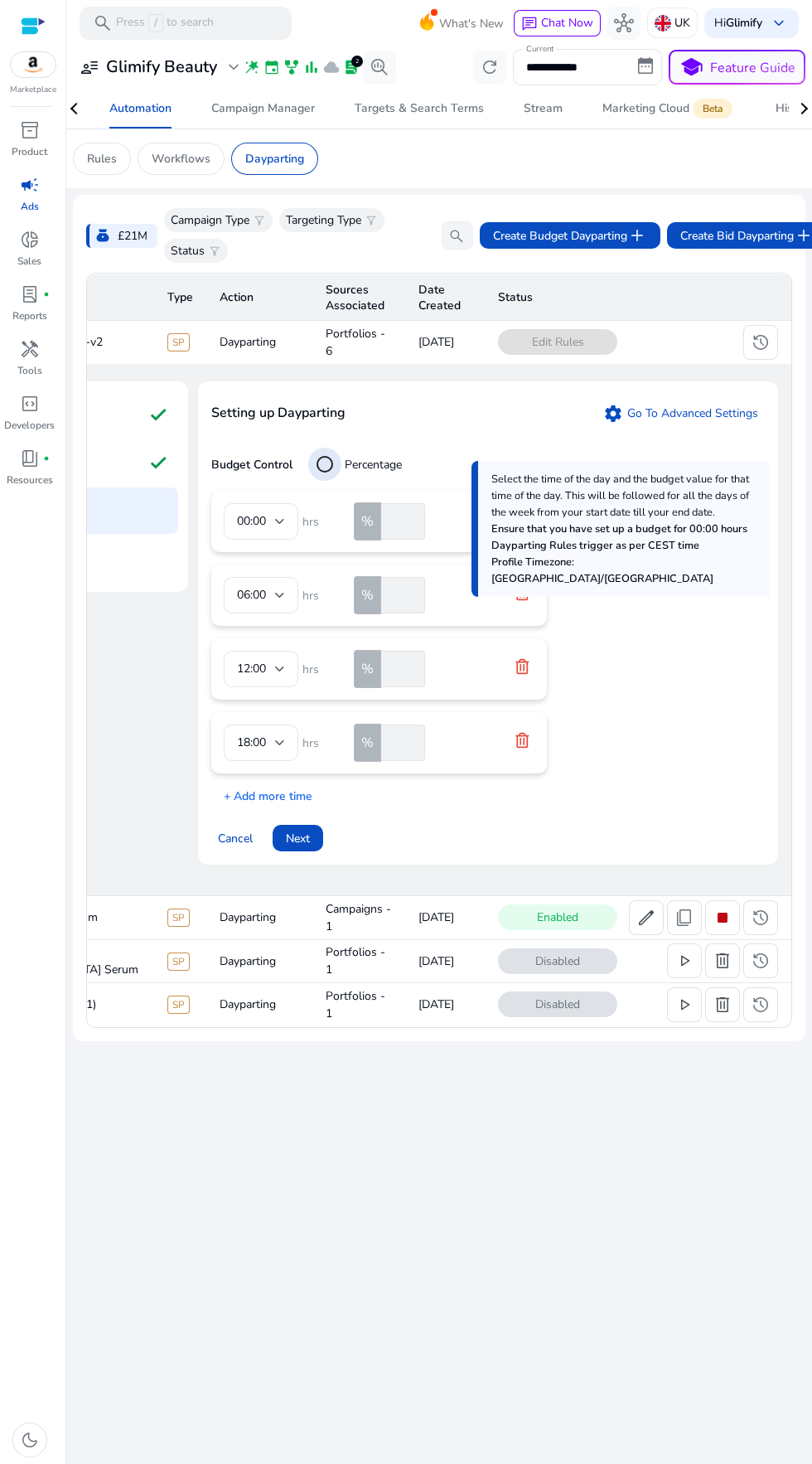
scroll to position [0, 131]
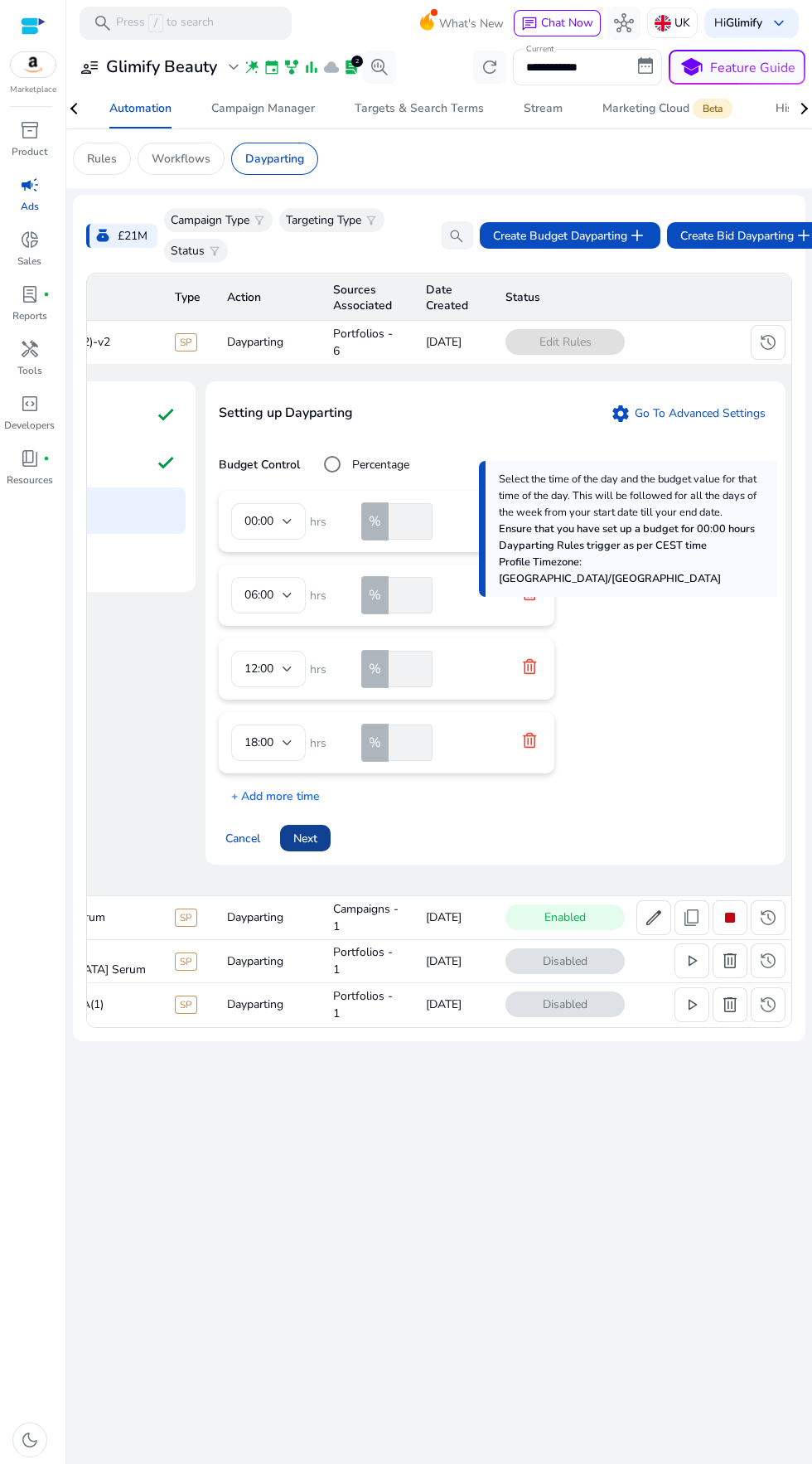
click at [308, 838] on span "Next" at bounding box center [305, 838] width 24 height 17
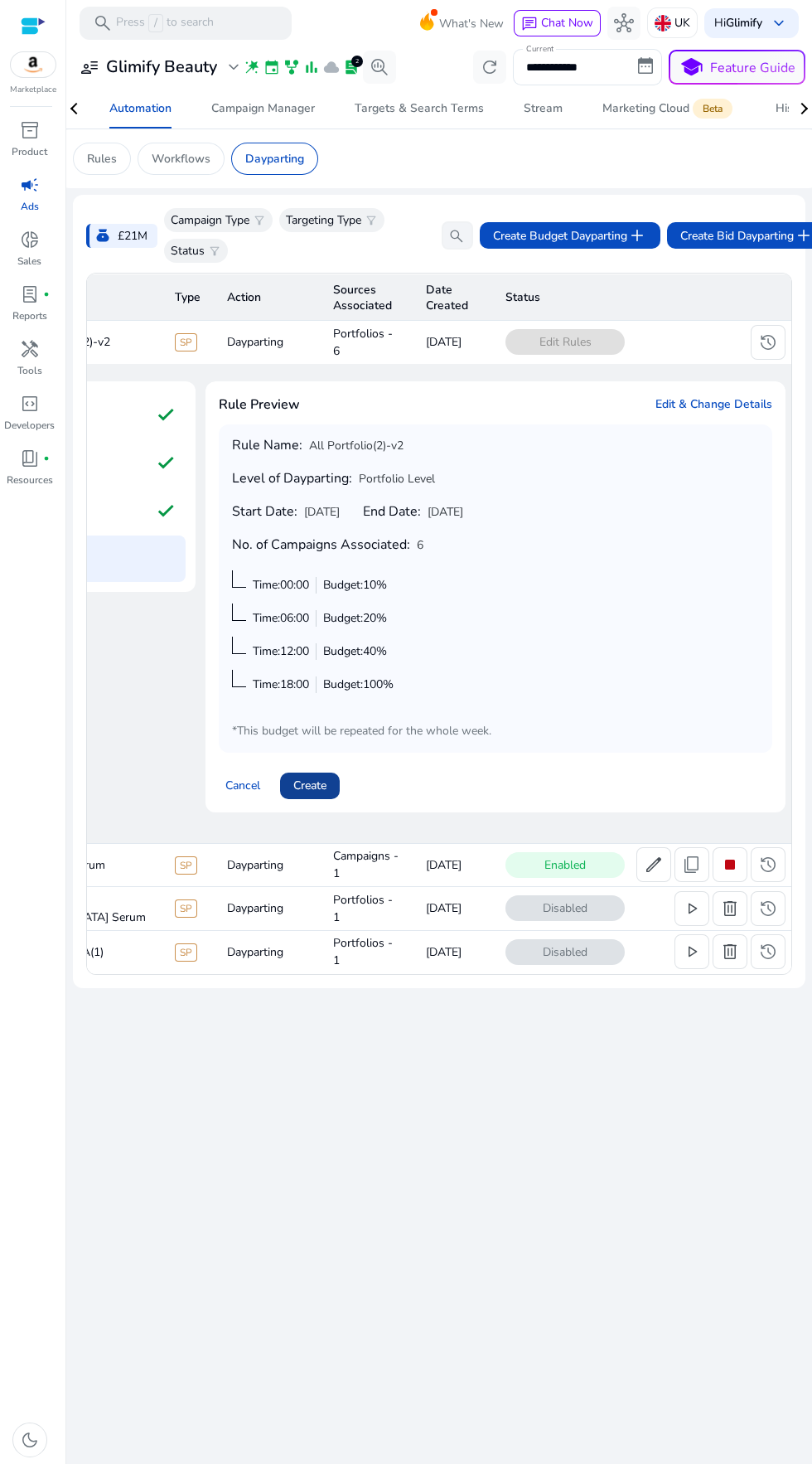
click at [328, 776] on span at bounding box center [309, 785] width 60 height 39
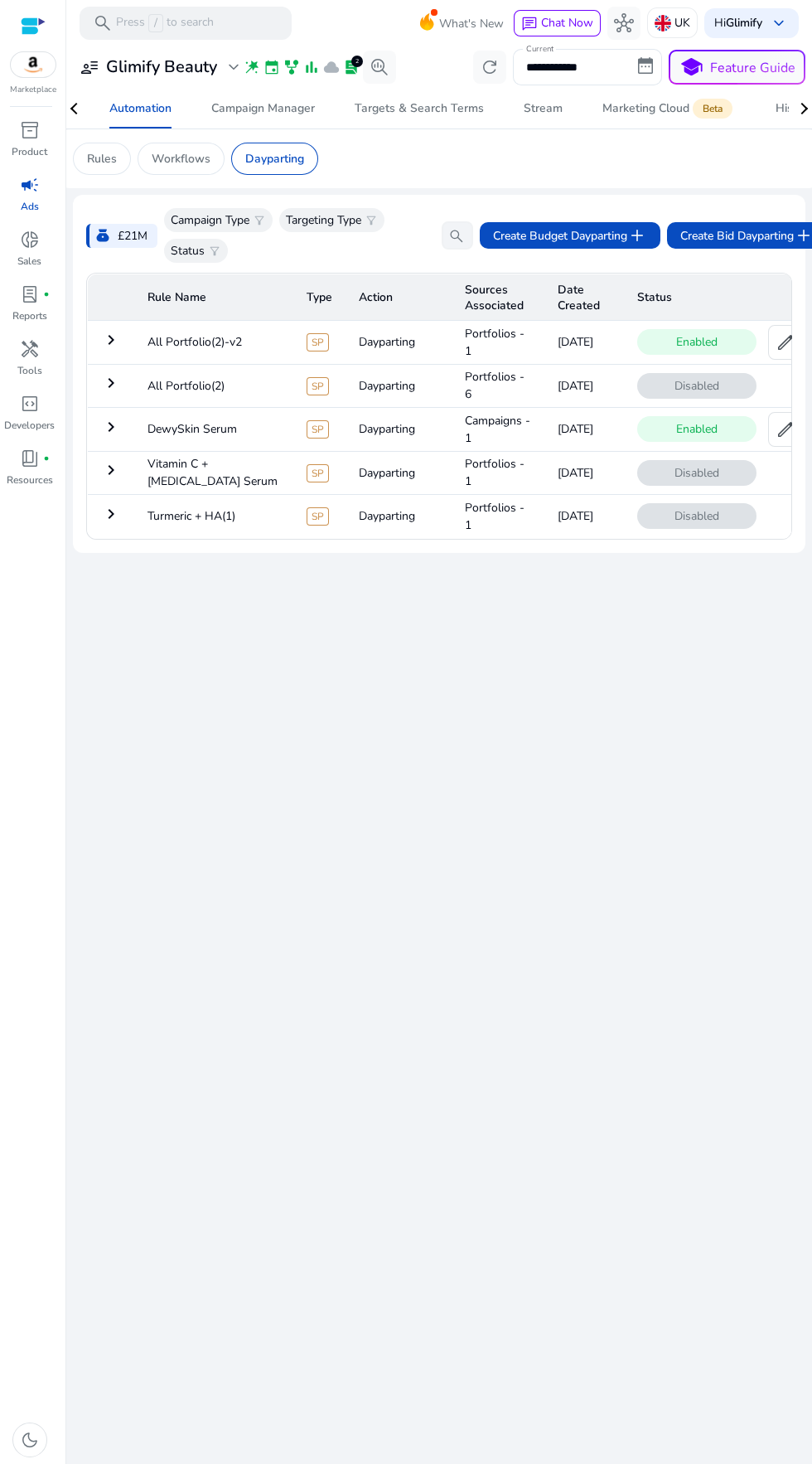
scroll to position [0, 140]
